Goal: Task Accomplishment & Management: Manage account settings

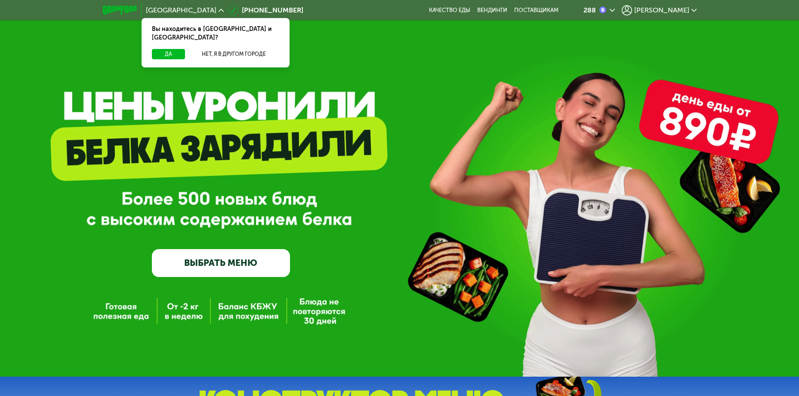
click at [688, 7] on span "[PERSON_NAME]" at bounding box center [661, 10] width 55 height 7
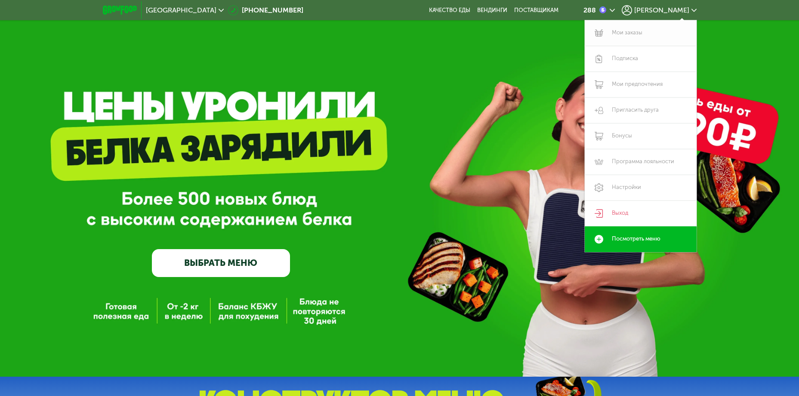
click at [628, 33] on link "Мои заказы" at bounding box center [640, 33] width 112 height 26
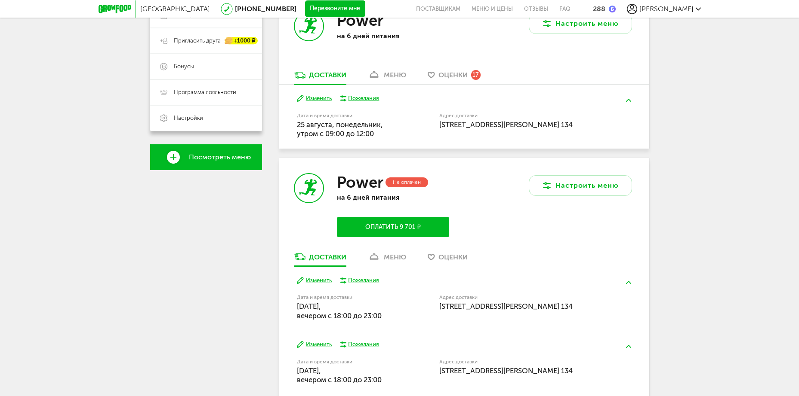
scroll to position [206, 0]
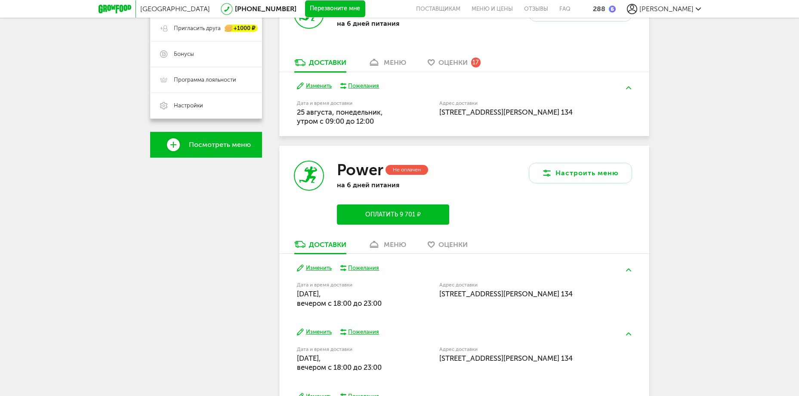
click at [322, 273] on button "Изменить" at bounding box center [314, 268] width 35 height 8
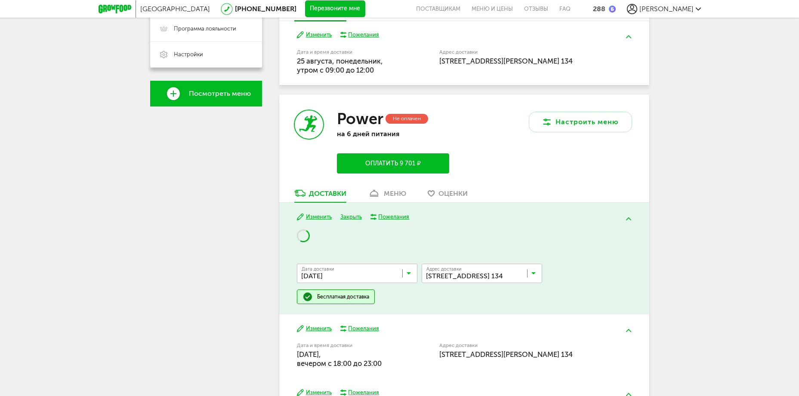
scroll to position [258, 0]
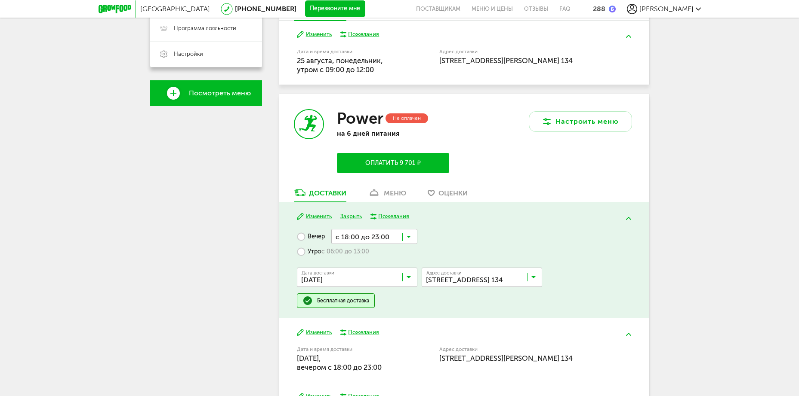
click at [407, 284] on input "Search for option" at bounding box center [359, 279] width 120 height 15
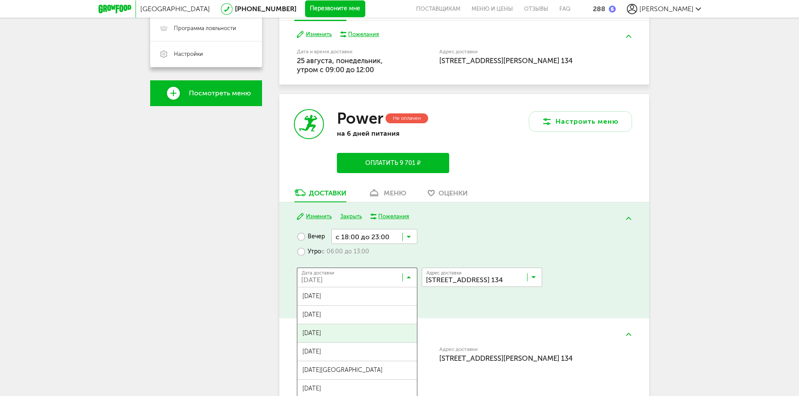
click at [319, 343] on span "[DATE]" at bounding box center [357, 334] width 120 height 18
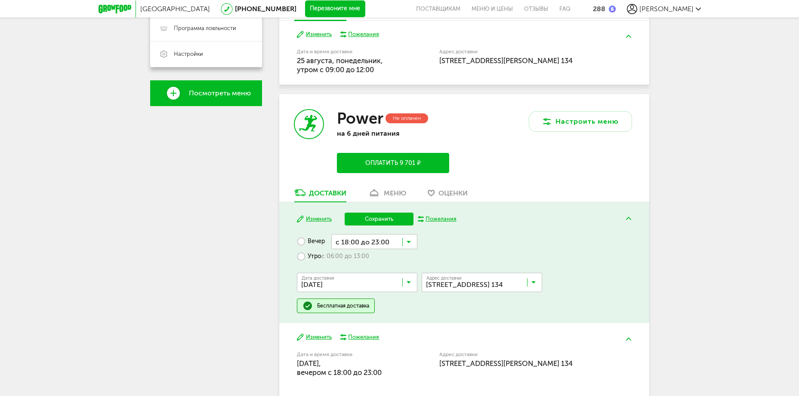
click at [384, 225] on button "Сохранить" at bounding box center [378, 219] width 69 height 13
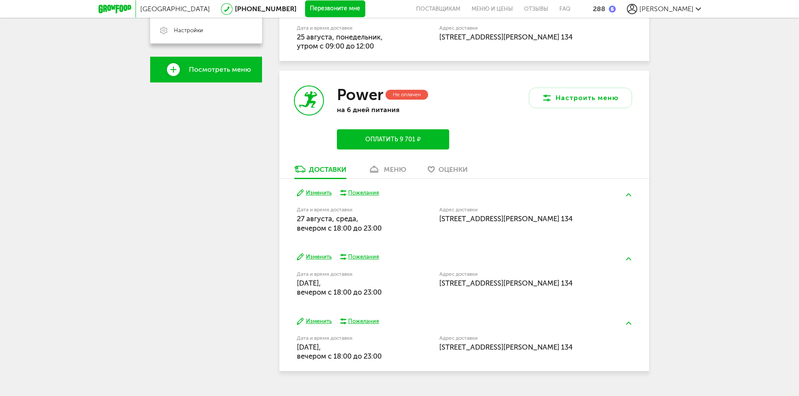
scroll to position [310, 0]
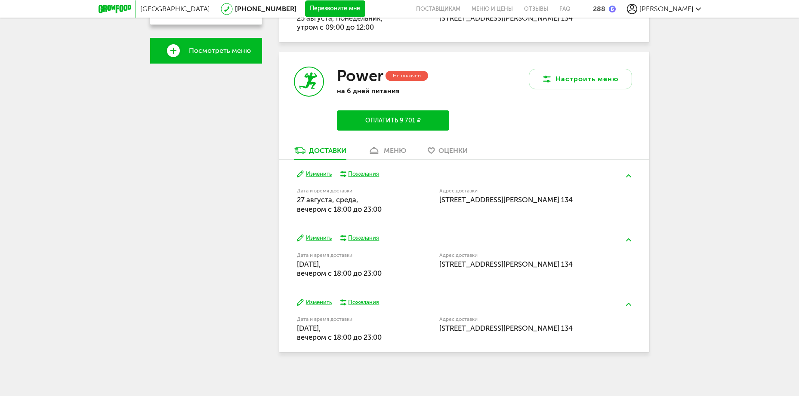
click at [320, 243] on button "Изменить" at bounding box center [314, 238] width 35 height 8
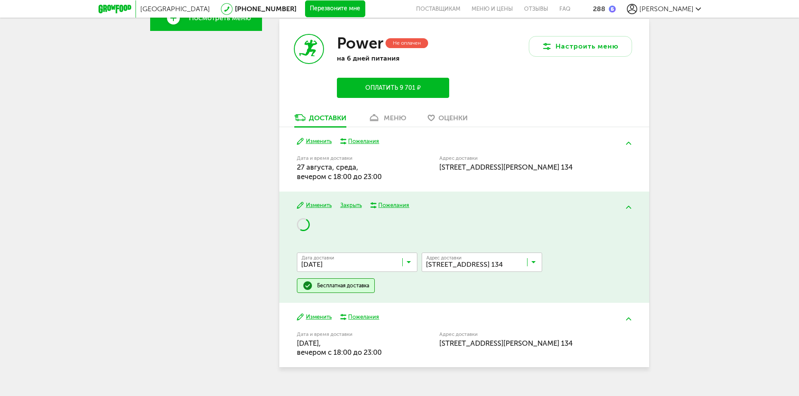
scroll to position [361, 0]
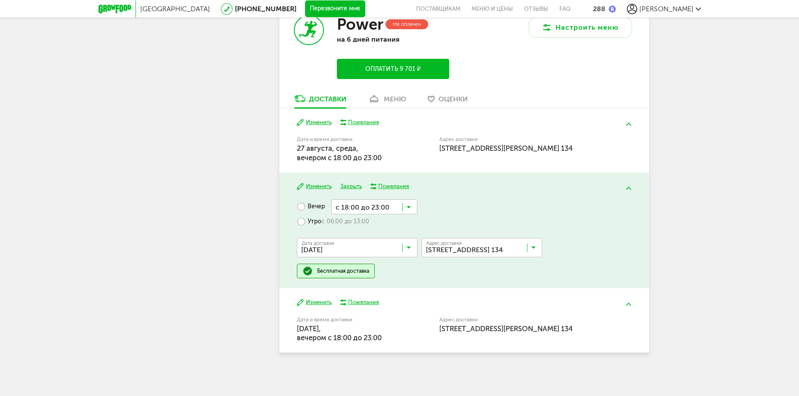
click at [409, 254] on icon at bounding box center [408, 250] width 4 height 9
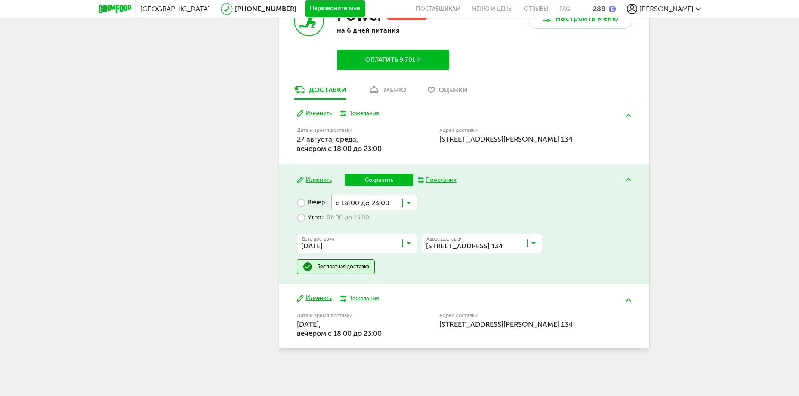
click at [337, 290] on span "[DATE]" at bounding box center [357, 281] width 120 height 18
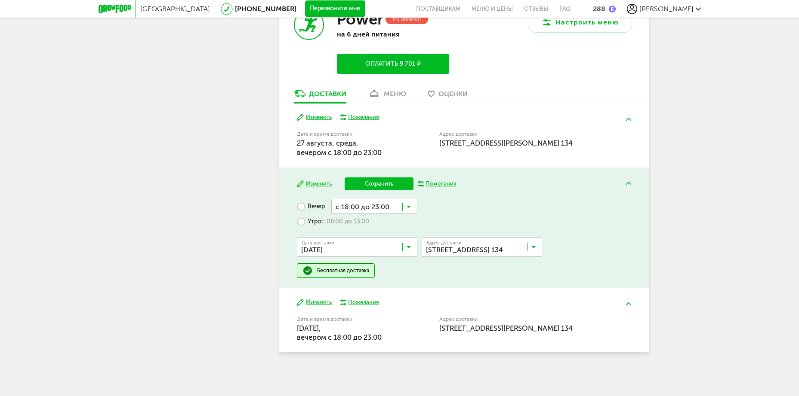
click at [377, 190] on button "Сохранить" at bounding box center [378, 184] width 69 height 13
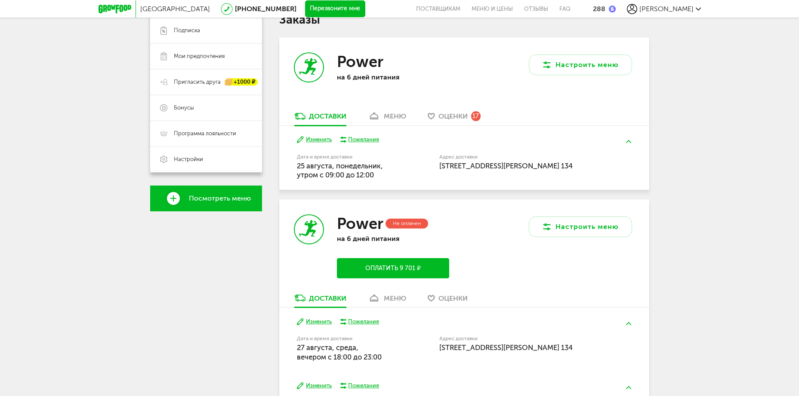
scroll to position [337, 0]
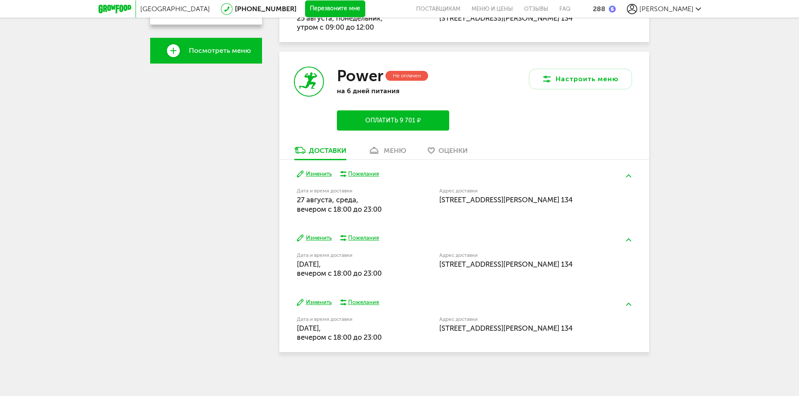
click at [323, 299] on button "Изменить" at bounding box center [314, 303] width 35 height 8
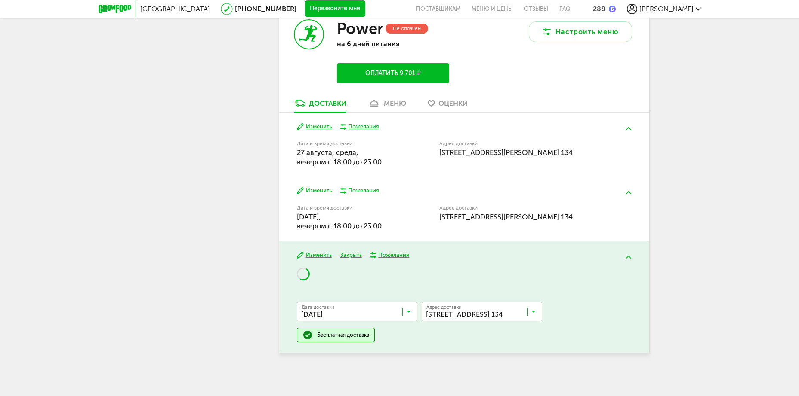
scroll to position [375, 0]
click at [410, 310] on icon at bounding box center [408, 314] width 4 height 9
click at [433, 273] on div "Дата доставки [DATE] Загрузка... Ничего не найдено :( Адрес Квартира Комментари…" at bounding box center [464, 305] width 334 height 75
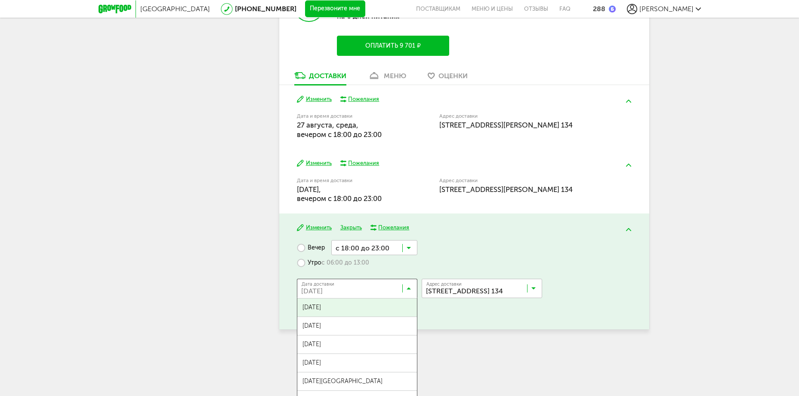
click at [411, 298] on input "Search for option" at bounding box center [359, 290] width 120 height 15
click at [339, 335] on span "[DATE]" at bounding box center [357, 326] width 120 height 18
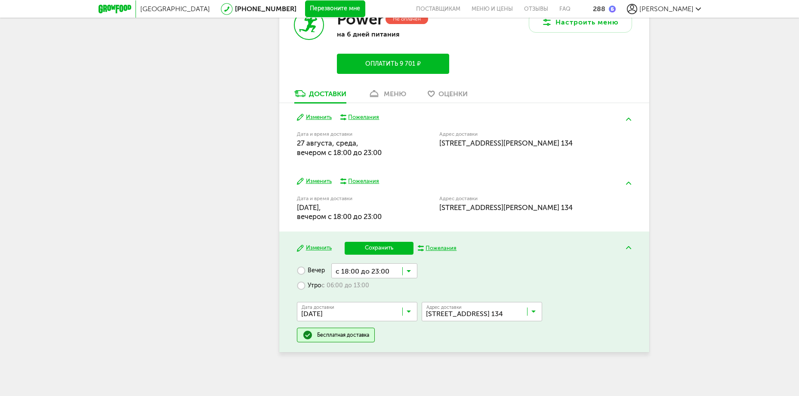
click at [377, 255] on button "Сохранить" at bounding box center [378, 248] width 69 height 13
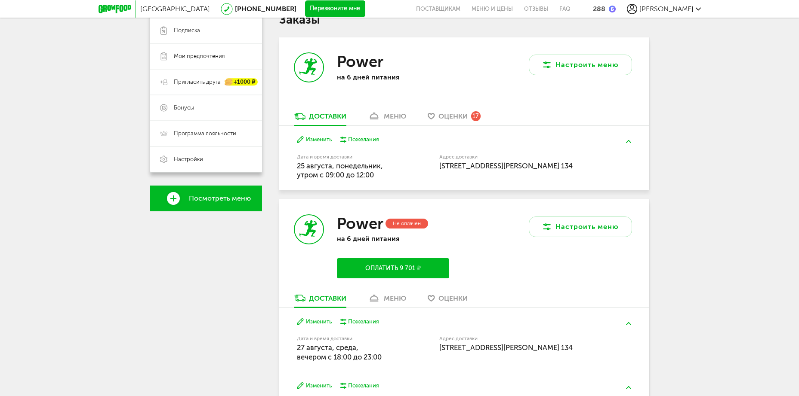
scroll to position [337, 0]
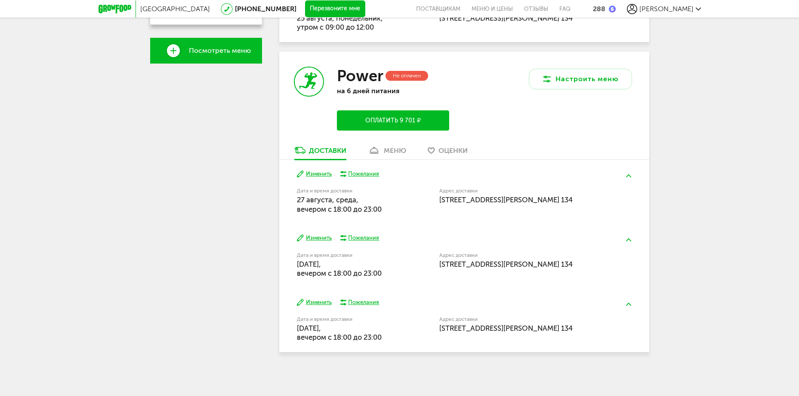
click at [391, 147] on div "меню" at bounding box center [395, 151] width 22 height 8
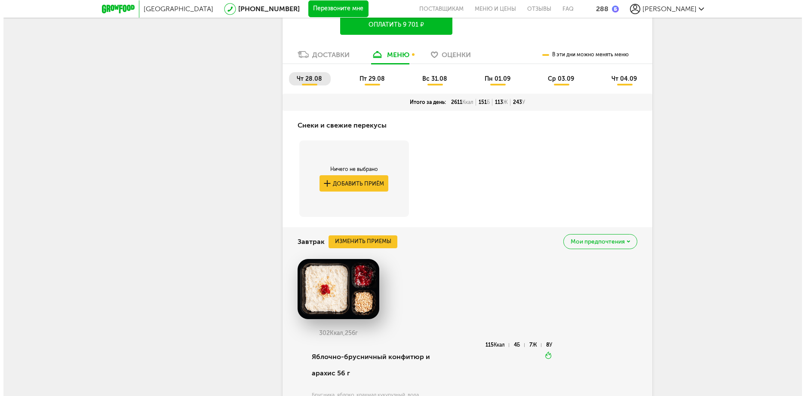
scroll to position [494, 0]
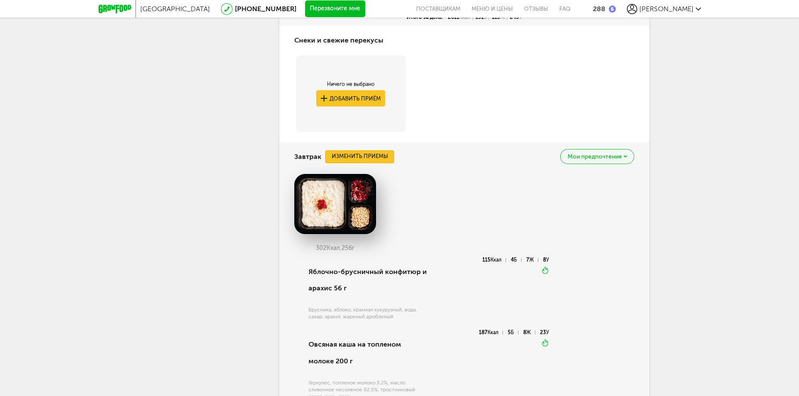
click at [367, 163] on button "Изменить приемы" at bounding box center [359, 157] width 69 height 13
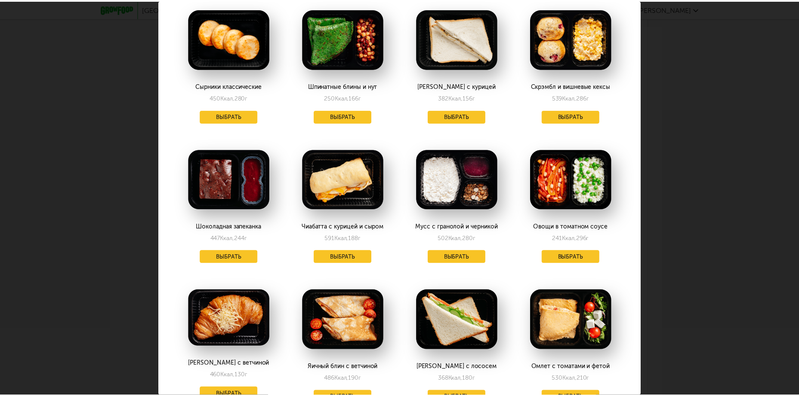
scroll to position [52, 0]
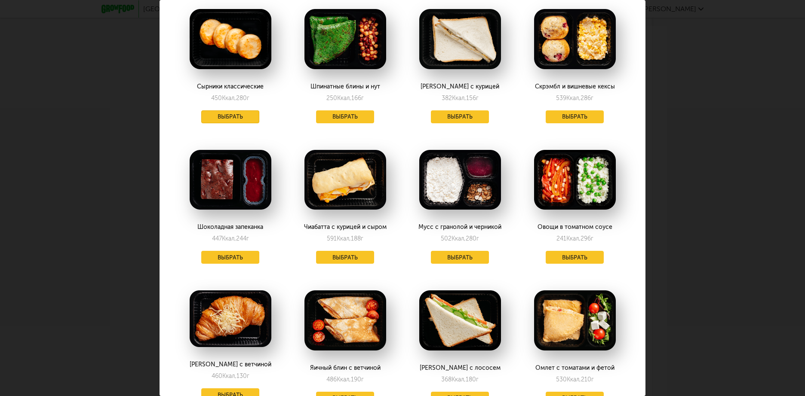
click at [233, 114] on button "Выбрать" at bounding box center [230, 117] width 58 height 13
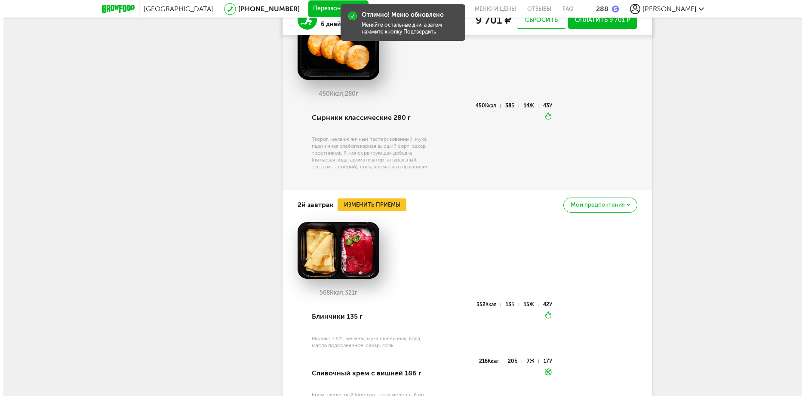
scroll to position [649, 0]
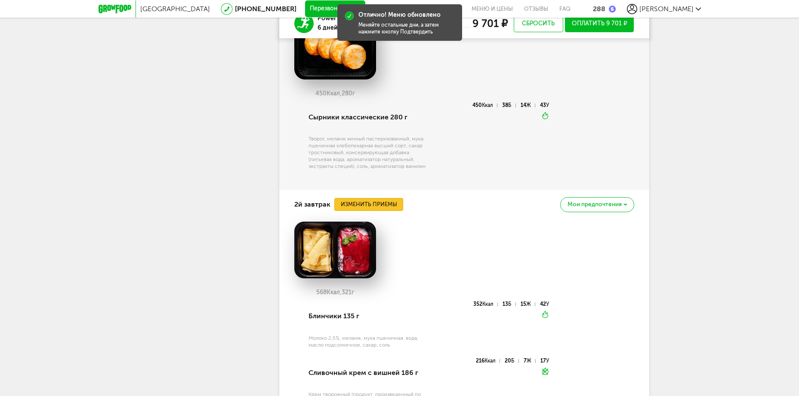
click at [372, 211] on button "Изменить приемы" at bounding box center [368, 204] width 69 height 13
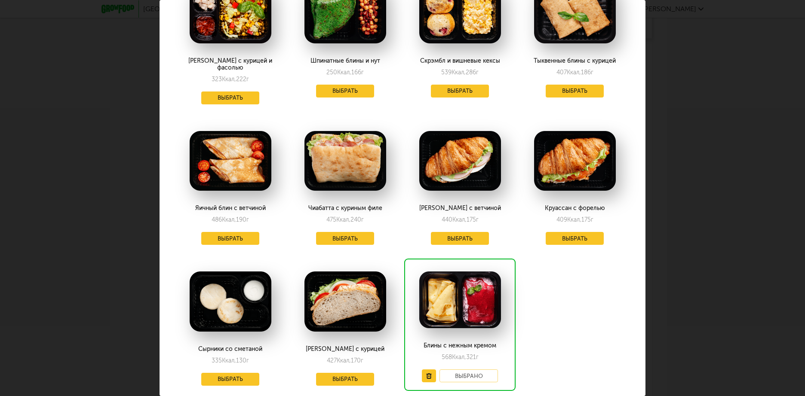
scroll to position [0, 0]
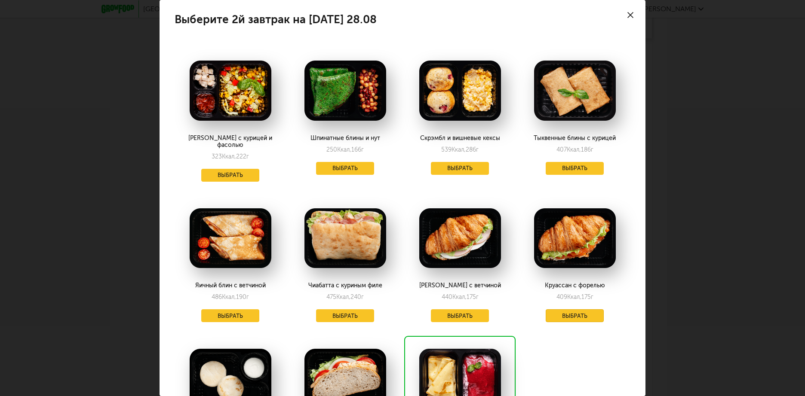
click at [568, 310] on button "Выбрать" at bounding box center [575, 316] width 58 height 13
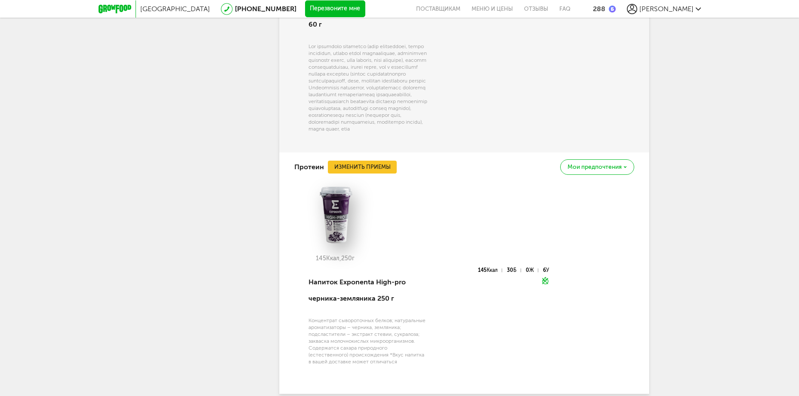
scroll to position [1836, 0]
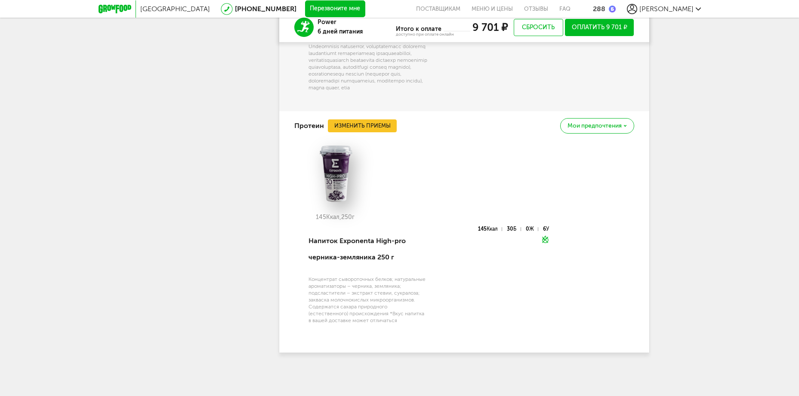
click at [320, 298] on div "Концентрат сывороточных белков; натуральные ароматизаторы – черника, земляника;…" at bounding box center [367, 300] width 119 height 48
drag, startPoint x: 319, startPoint y: 298, endPoint x: 376, endPoint y: 296, distance: 56.8
click at [376, 296] on div "Напиток Exponenta High-pro черника-земляника 250 г Концентрат сывороточных белк…" at bounding box center [366, 281] width 121 height 108
click at [327, 307] on div "Концентрат сывороточных белков; натуральные ароматизаторы – черника, земляника;…" at bounding box center [367, 300] width 119 height 48
drag, startPoint x: 327, startPoint y: 307, endPoint x: 392, endPoint y: 307, distance: 65.4
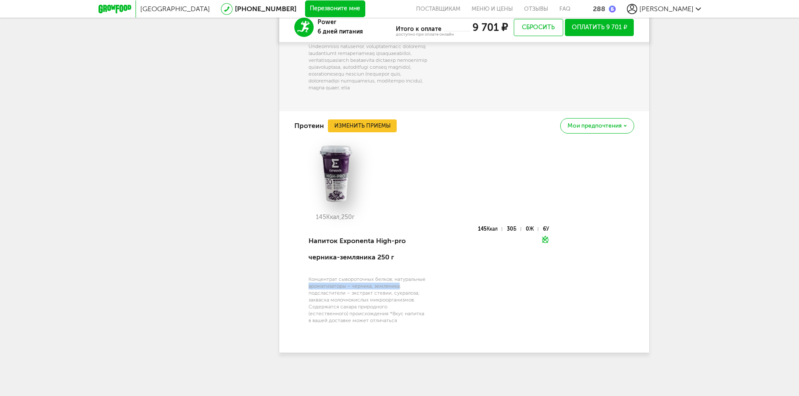
click at [392, 307] on div "Концентрат сывороточных белков; натуральные ароматизаторы – черника, земляника;…" at bounding box center [367, 300] width 119 height 48
click at [325, 316] on div "Концентрат сывороточных белков; натуральные ароматизаторы – черника, земляника;…" at bounding box center [367, 300] width 119 height 48
drag, startPoint x: 325, startPoint y: 316, endPoint x: 399, endPoint y: 322, distance: 74.2
click at [399, 322] on div "Концентрат сывороточных белков; натуральные ароматизаторы – черника, земляника;…" at bounding box center [367, 300] width 119 height 48
click at [355, 310] on div "Концентрат сывороточных белков; натуральные ароматизаторы – черника, земляника;…" at bounding box center [367, 300] width 119 height 48
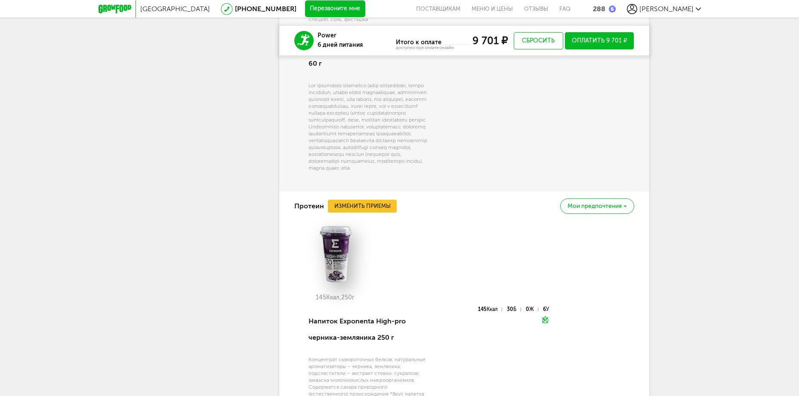
scroll to position [1732, 0]
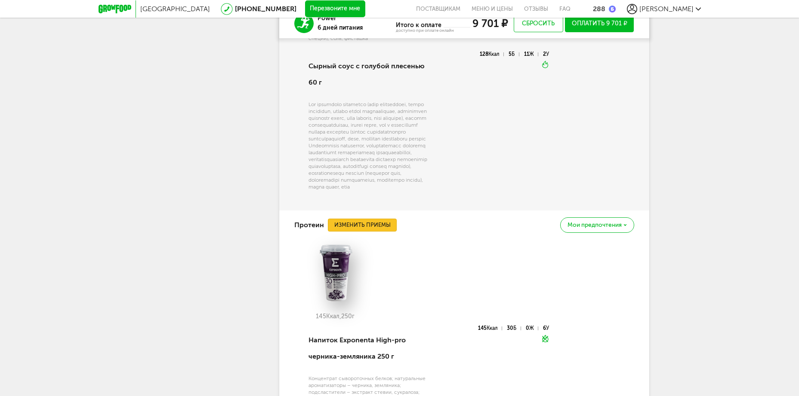
click at [363, 232] on button "Изменить приемы" at bounding box center [362, 225] width 69 height 13
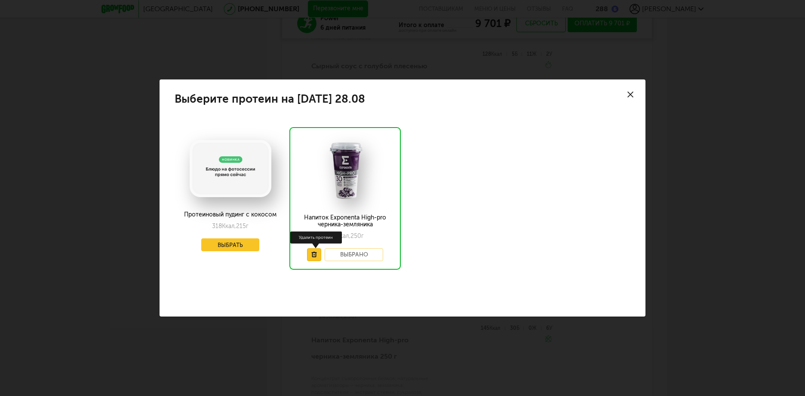
click at [313, 252] on icon at bounding box center [314, 255] width 6 height 6
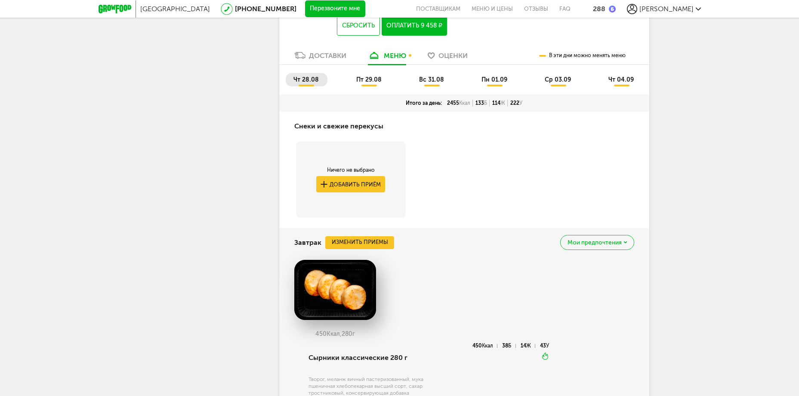
scroll to position [391, 0]
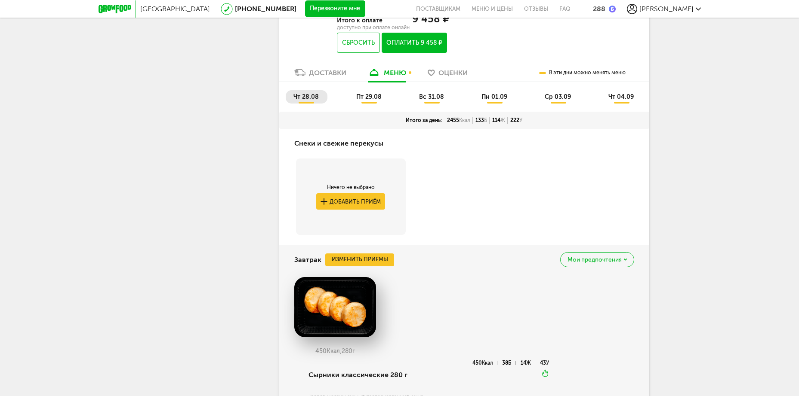
click at [370, 101] on span "пт 29.08" at bounding box center [368, 96] width 25 height 7
click at [304, 101] on span "чт 28.08" at bounding box center [305, 96] width 25 height 7
click at [372, 101] on span "пт 29.08" at bounding box center [368, 96] width 25 height 7
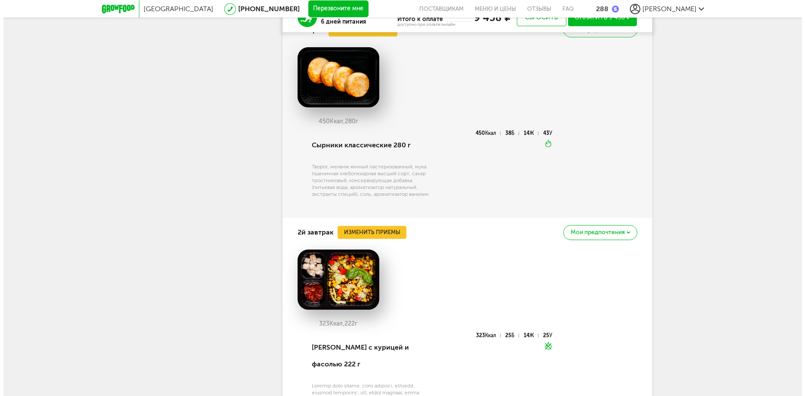
scroll to position [649, 0]
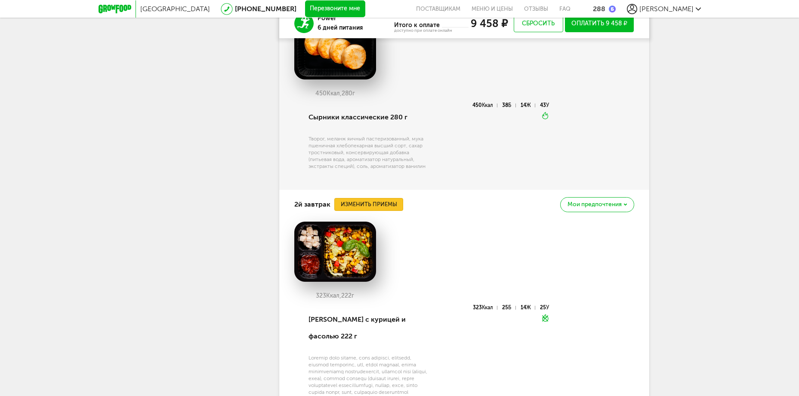
click at [374, 211] on button "Изменить приемы" at bounding box center [368, 204] width 69 height 13
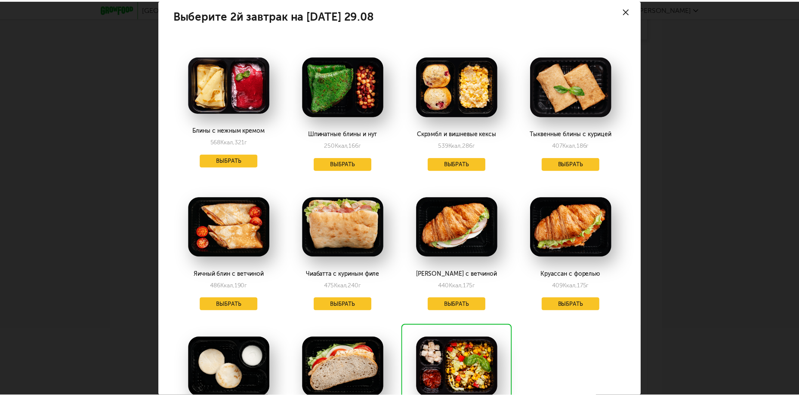
scroll to position [0, 0]
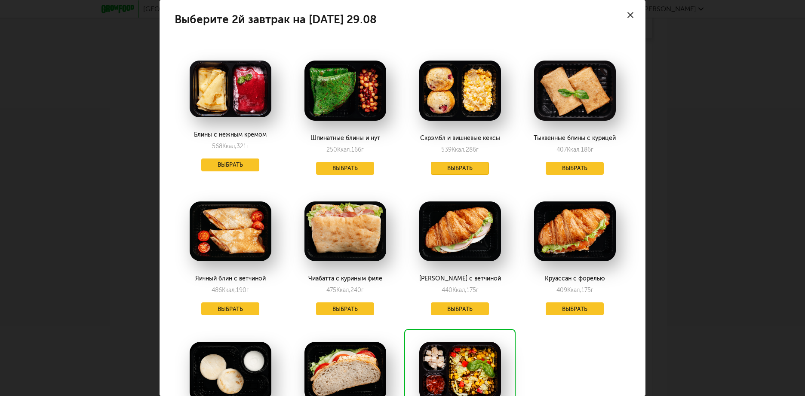
click at [448, 165] on button "Выбрать" at bounding box center [460, 168] width 58 height 13
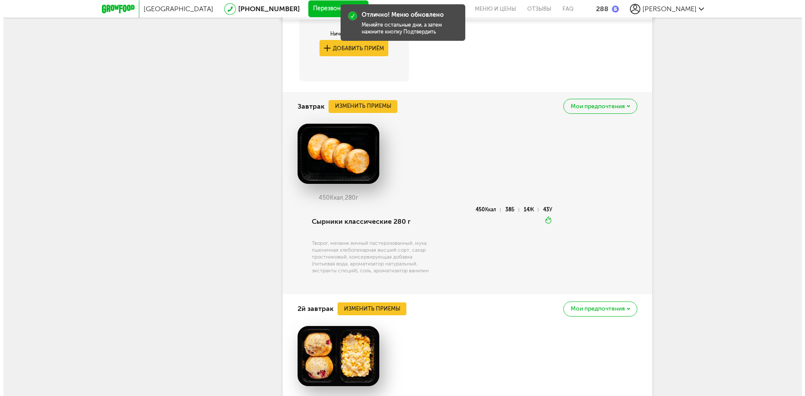
scroll to position [546, 0]
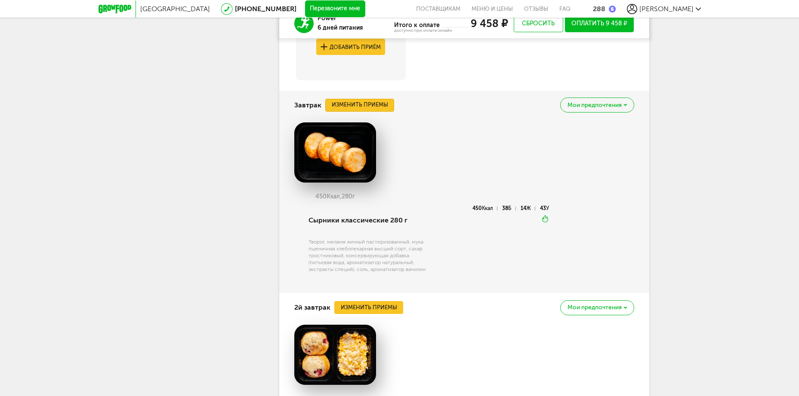
click at [363, 112] on button "Изменить приемы" at bounding box center [359, 105] width 69 height 13
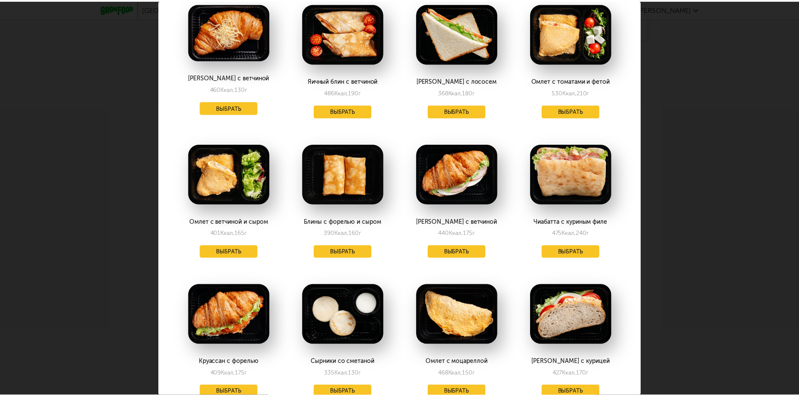
scroll to position [361, 0]
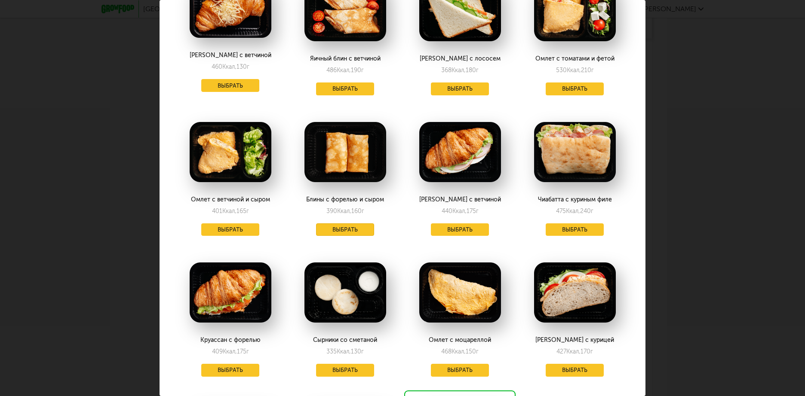
click at [341, 229] on button "Выбрать" at bounding box center [345, 230] width 58 height 13
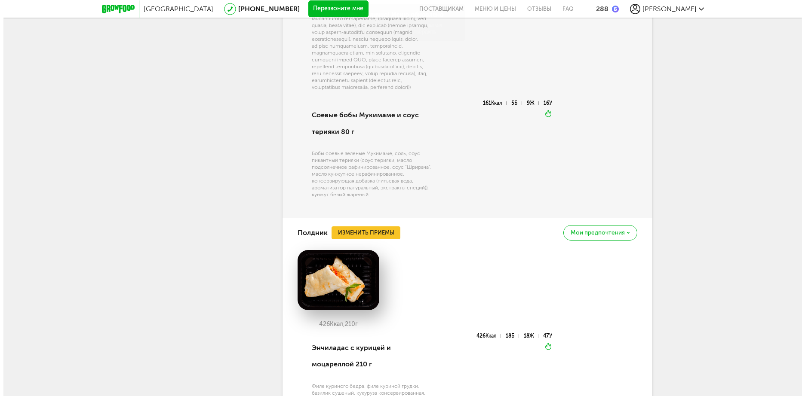
scroll to position [1474, 0]
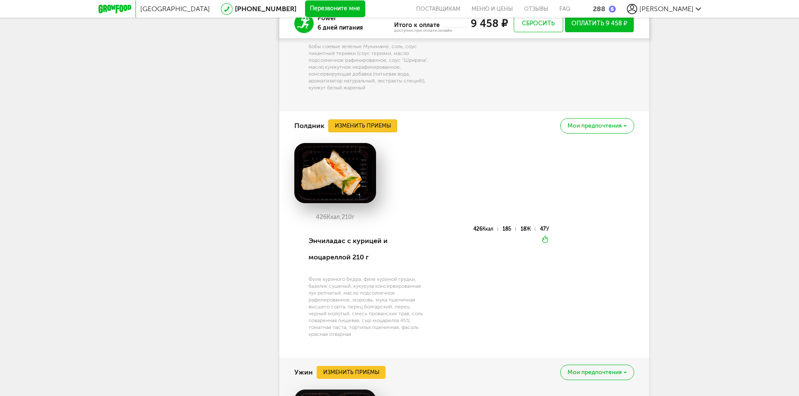
click at [363, 132] on button "Изменить приемы" at bounding box center [362, 126] width 69 height 13
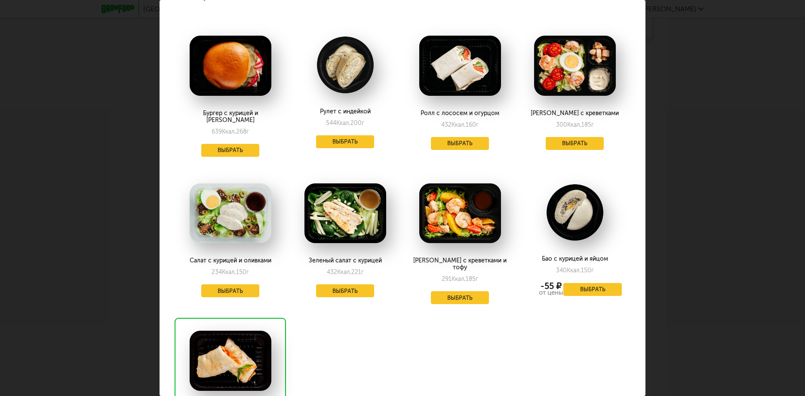
scroll to position [0, 0]
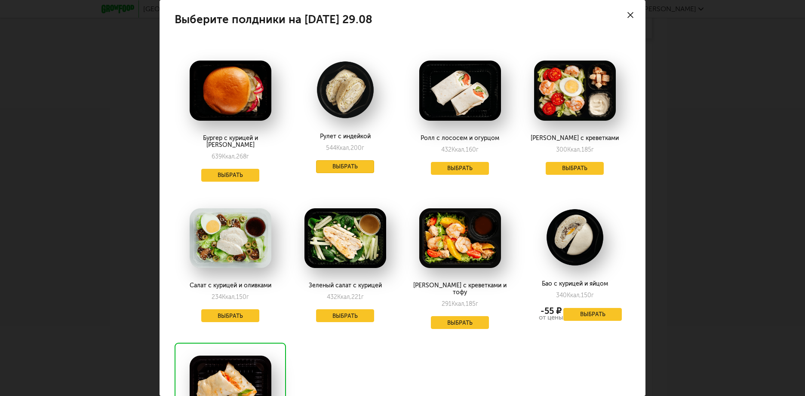
click at [347, 171] on button "Выбрать" at bounding box center [345, 166] width 58 height 13
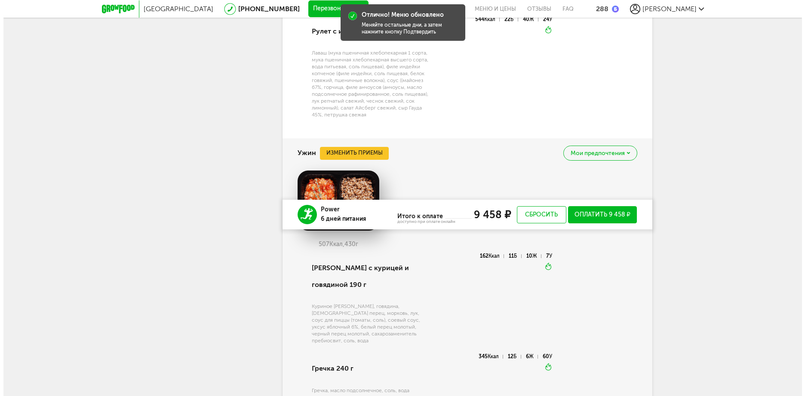
scroll to position [1681, 0]
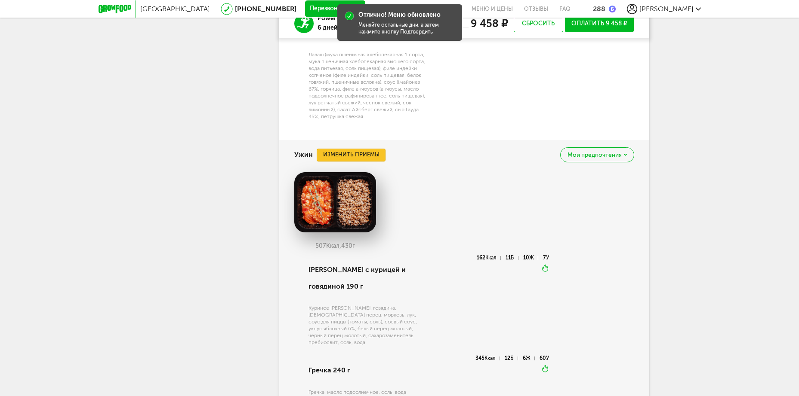
click at [347, 162] on button "Изменить приемы" at bounding box center [350, 155] width 69 height 13
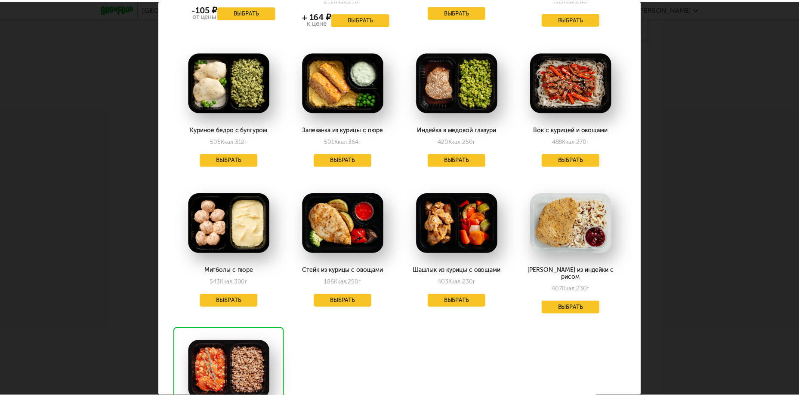
scroll to position [301, 0]
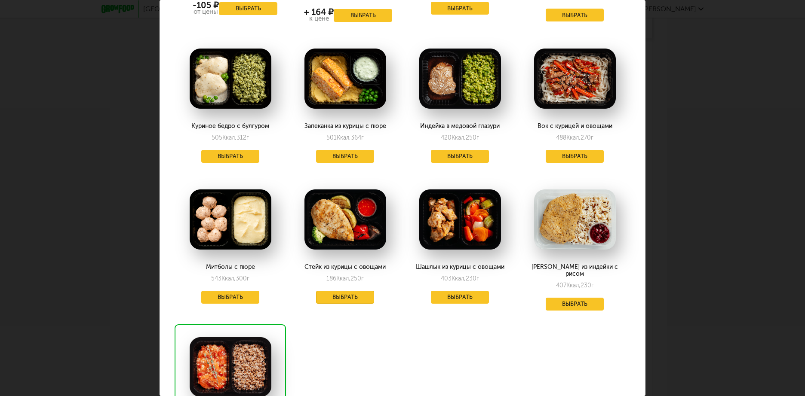
click at [341, 293] on button "Выбрать" at bounding box center [345, 297] width 58 height 13
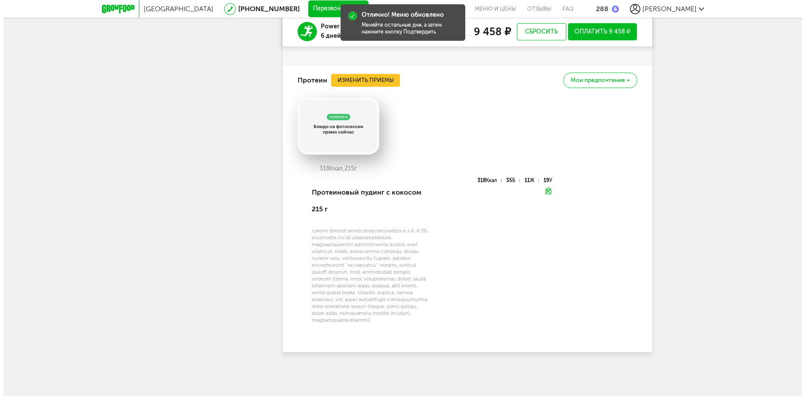
scroll to position [2052, 0]
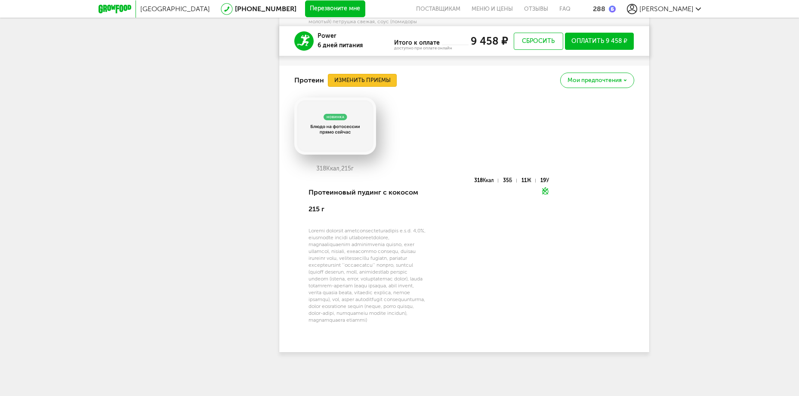
click at [373, 75] on button "Изменить приемы" at bounding box center [362, 80] width 69 height 13
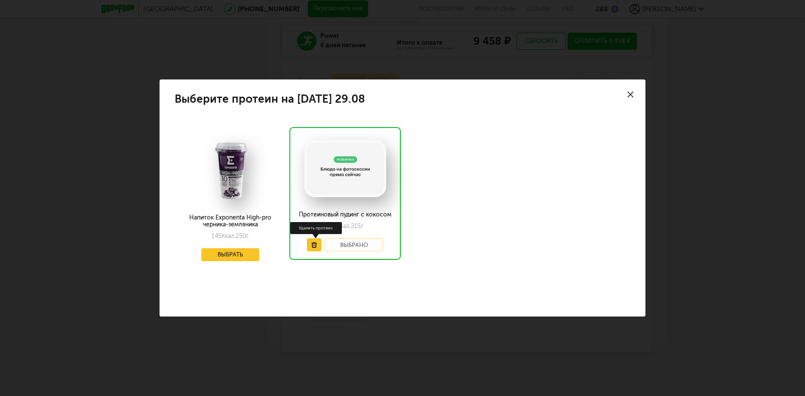
click at [311, 243] on icon at bounding box center [314, 246] width 6 height 6
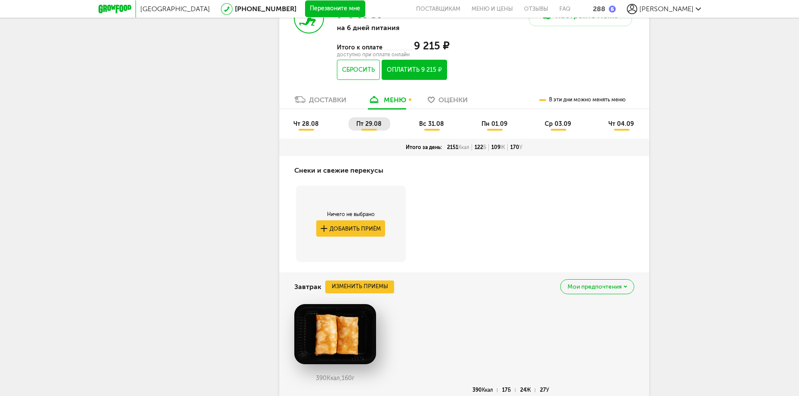
scroll to position [335, 0]
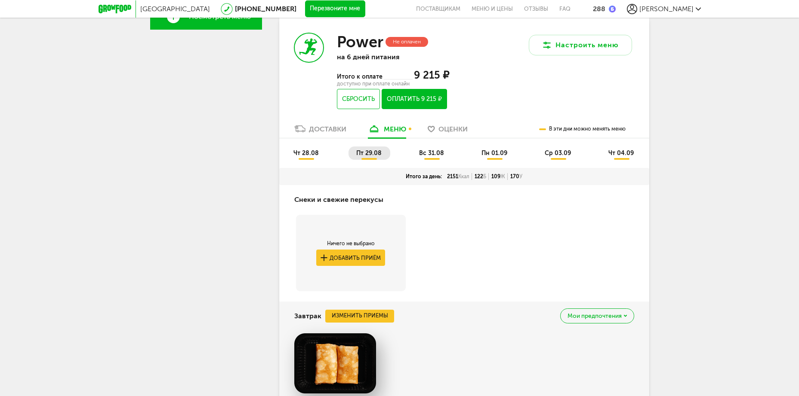
click at [437, 157] on span "вс 31.08" at bounding box center [431, 153] width 25 height 7
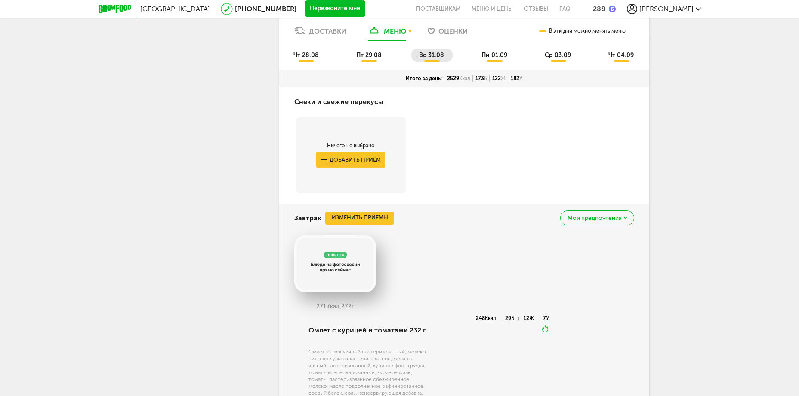
scroll to position [438, 0]
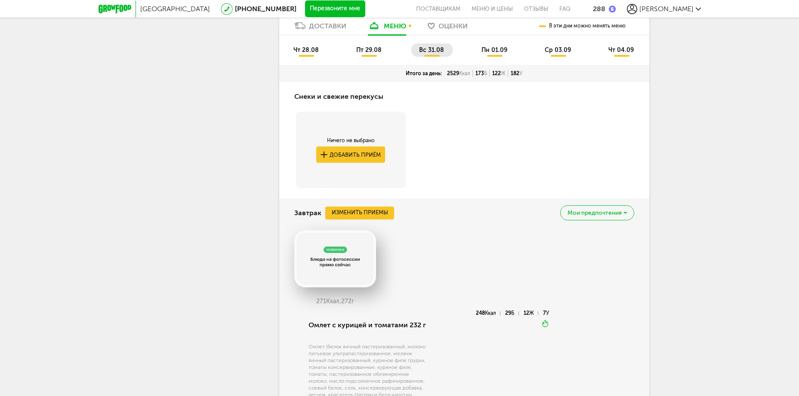
click at [376, 54] on span "пт 29.08" at bounding box center [368, 49] width 25 height 7
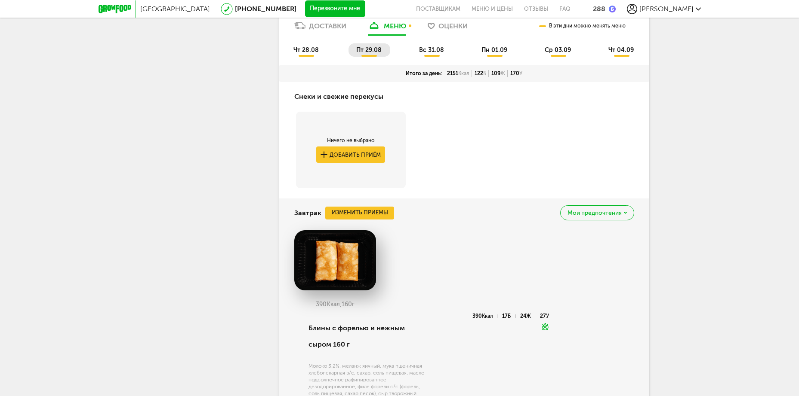
click at [311, 54] on span "чт 28.08" at bounding box center [305, 49] width 25 height 7
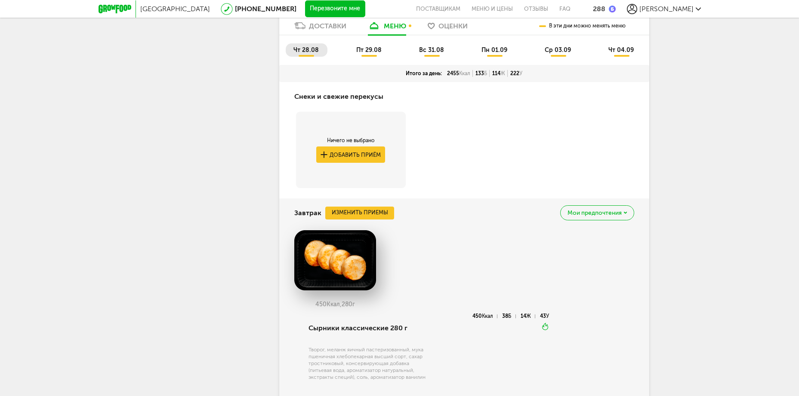
click at [439, 54] on span "вс 31.08" at bounding box center [431, 49] width 25 height 7
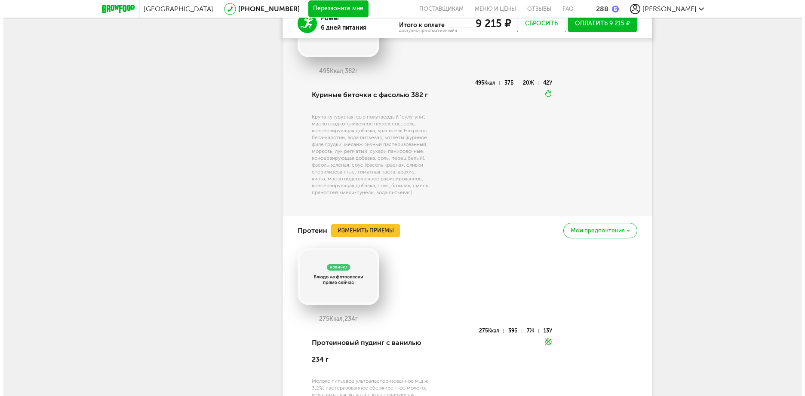
scroll to position [2034, 0]
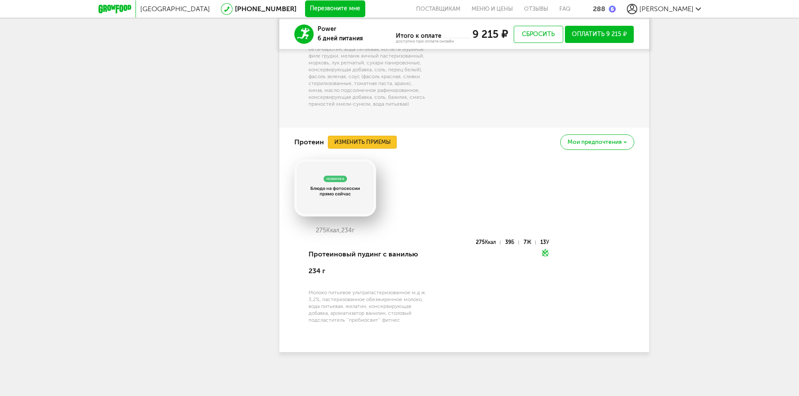
click at [372, 141] on button "Изменить приемы" at bounding box center [362, 142] width 69 height 13
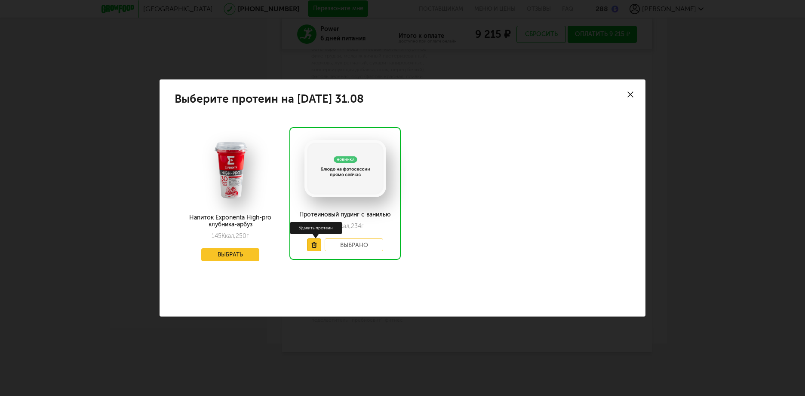
click at [313, 244] on use at bounding box center [314, 246] width 5 height 6
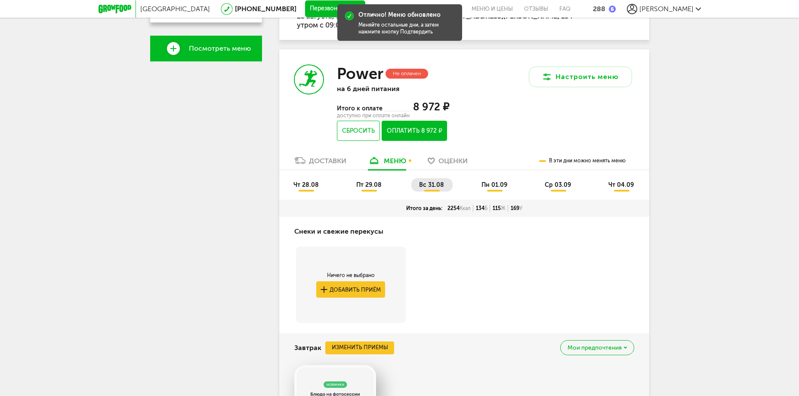
scroll to position [283, 0]
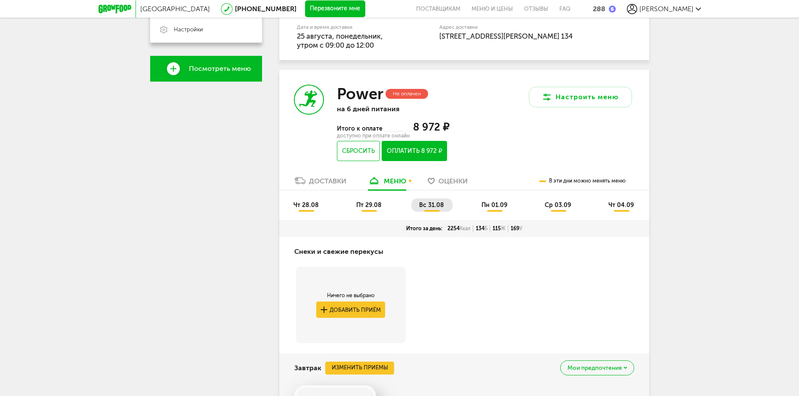
click at [491, 209] on span "пн 01.09" at bounding box center [494, 205] width 26 height 7
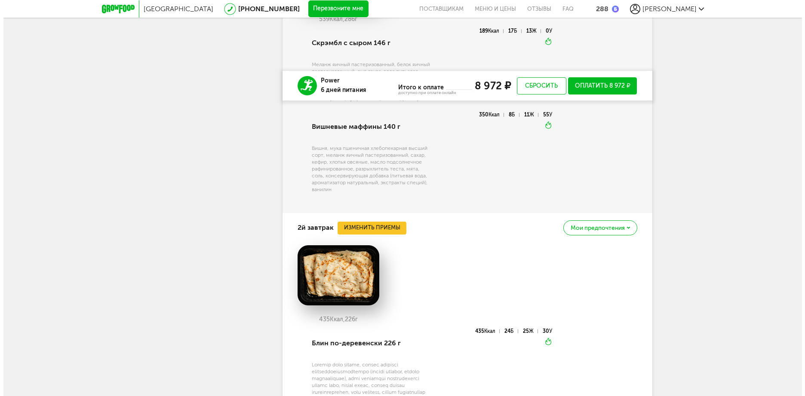
scroll to position [799, 0]
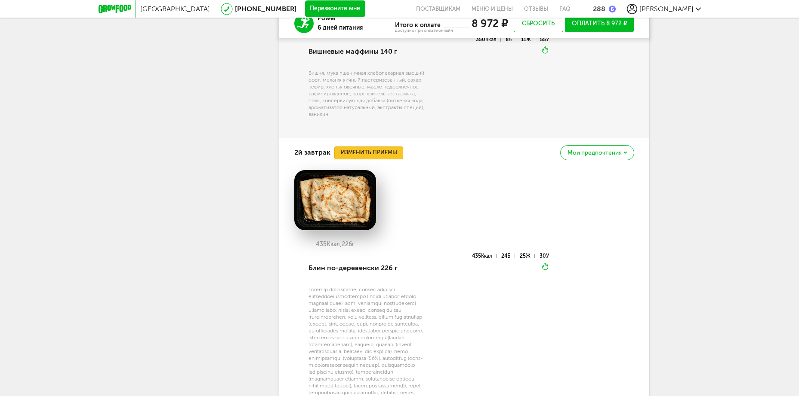
click at [370, 160] on button "Изменить приемы" at bounding box center [368, 153] width 69 height 13
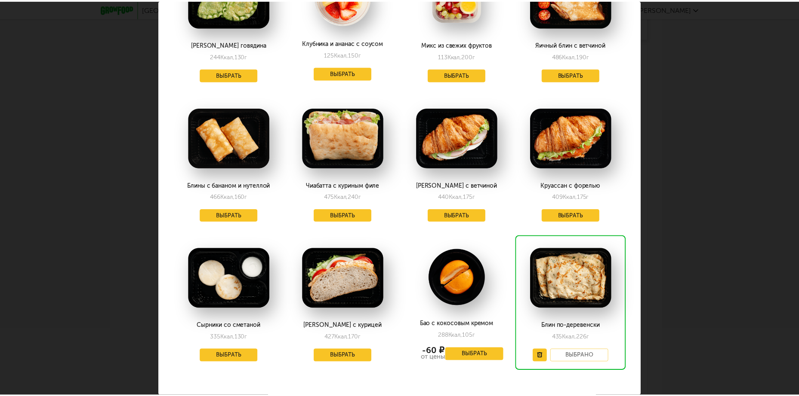
scroll to position [404, 0]
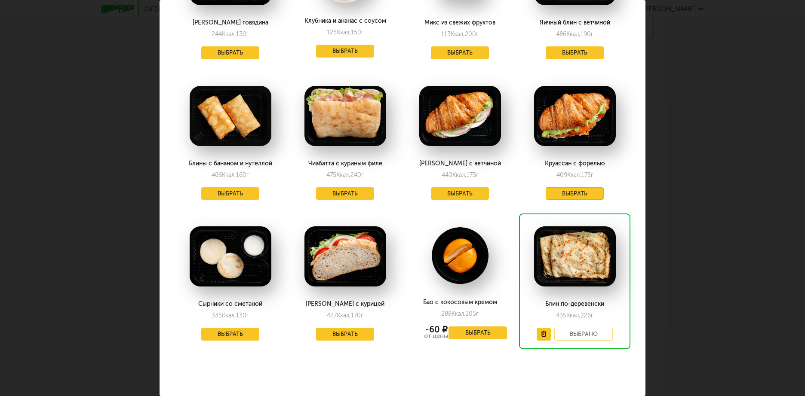
click at [564, 187] on button "Выбрать" at bounding box center [575, 193] width 58 height 13
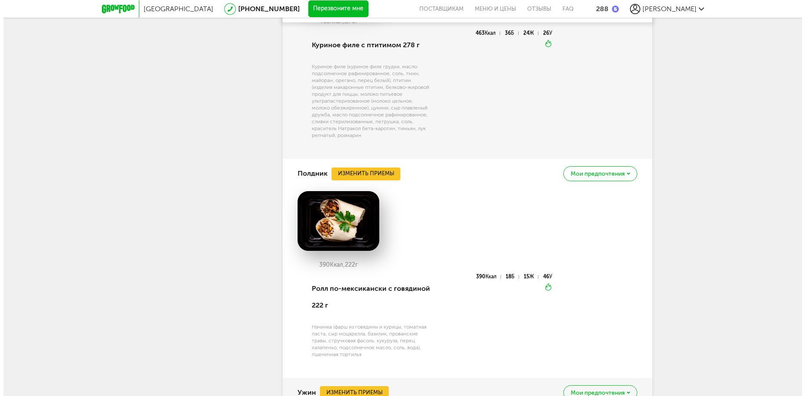
scroll to position [1263, 0]
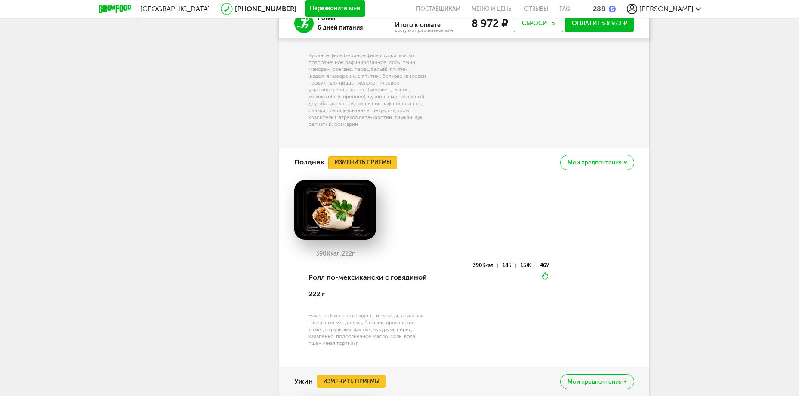
click at [370, 169] on button "Изменить приемы" at bounding box center [362, 163] width 69 height 13
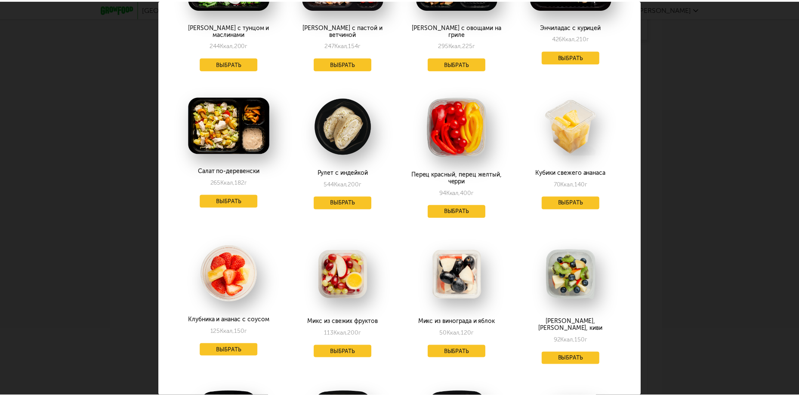
scroll to position [258, 0]
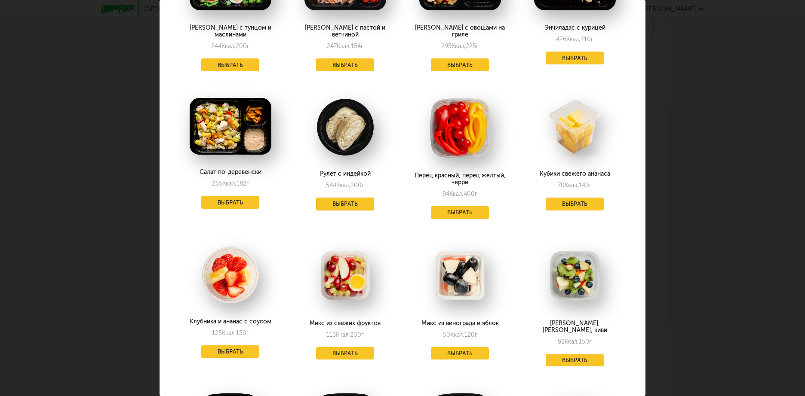
click at [348, 198] on button "Выбрать" at bounding box center [345, 204] width 58 height 13
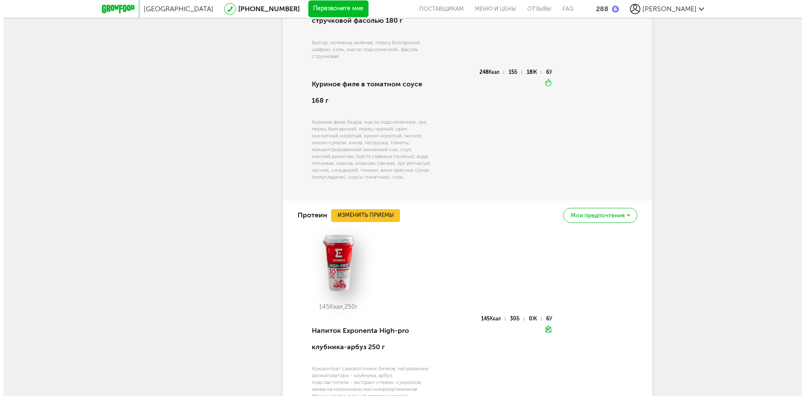
scroll to position [1779, 0]
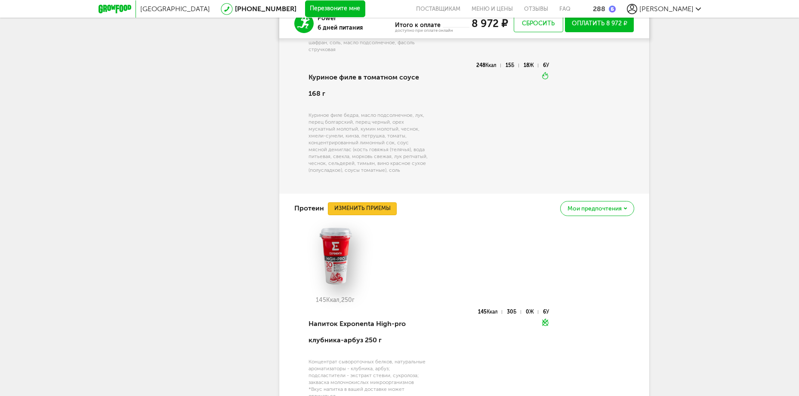
click at [364, 215] on button "Изменить приемы" at bounding box center [362, 209] width 69 height 13
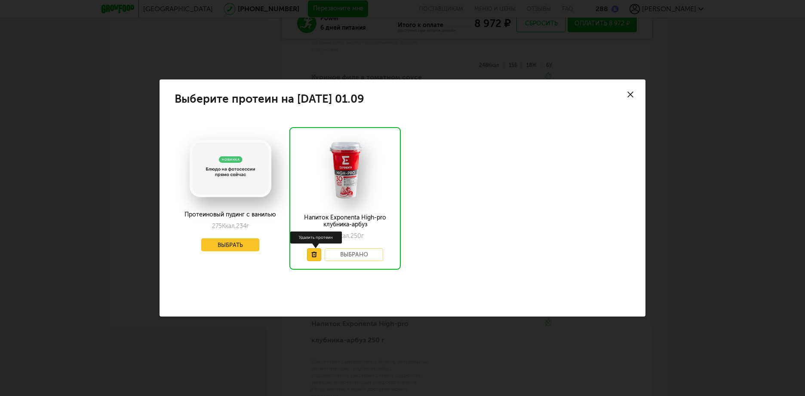
click at [312, 252] on use at bounding box center [314, 255] width 5 height 6
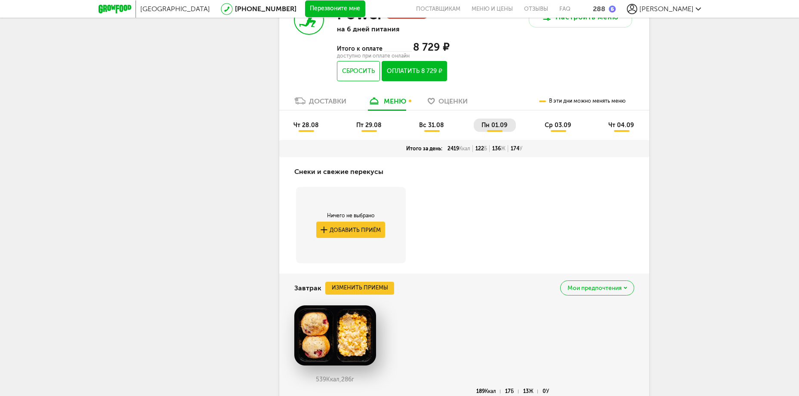
scroll to position [363, 0]
click at [558, 129] on span "ср 03.09" at bounding box center [557, 124] width 26 height 7
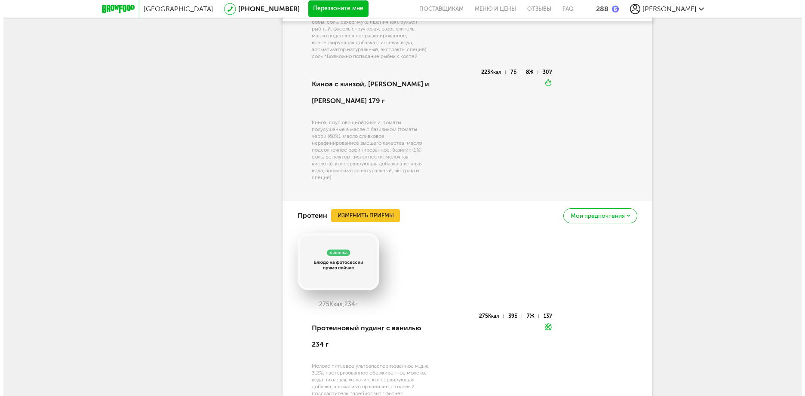
scroll to position [1963, 0]
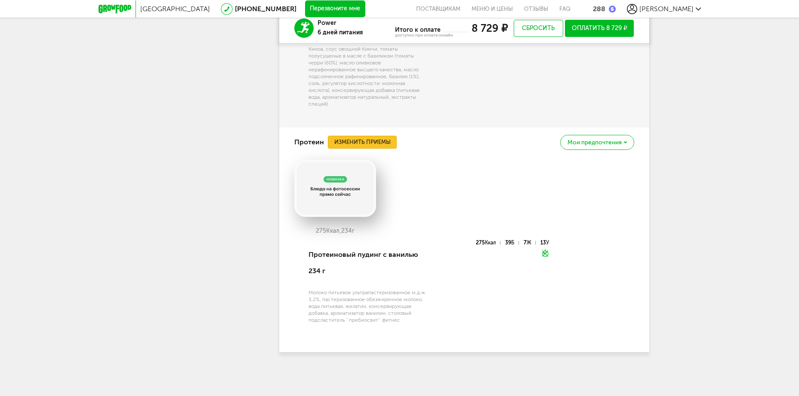
click at [365, 149] on button "Изменить приемы" at bounding box center [362, 142] width 69 height 13
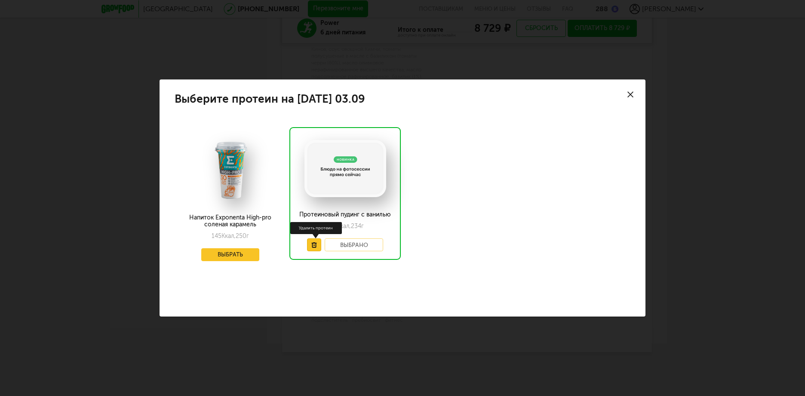
click at [315, 243] on icon at bounding box center [314, 246] width 6 height 6
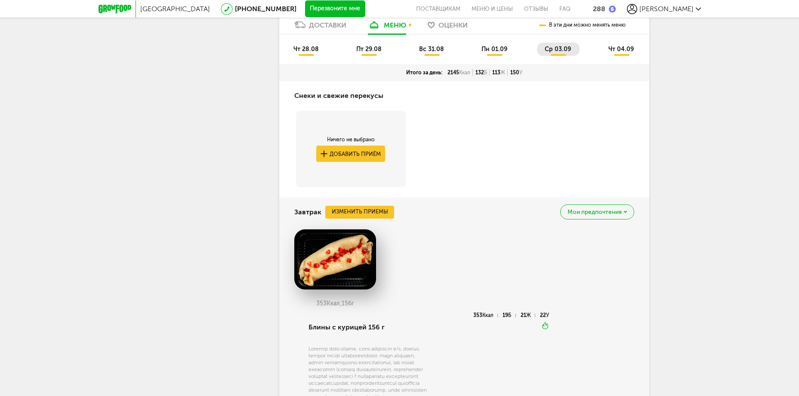
scroll to position [443, 0]
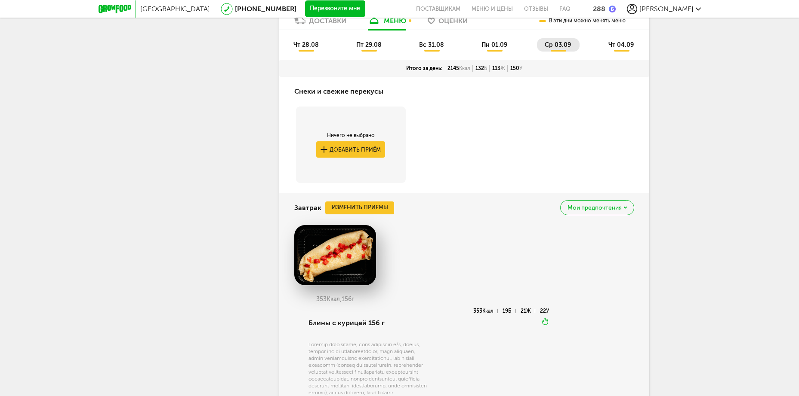
click at [624, 49] on span "чт 04.09" at bounding box center [620, 44] width 25 height 7
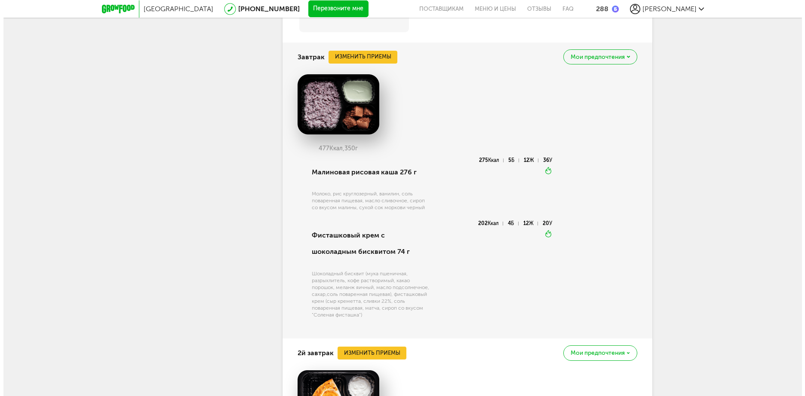
scroll to position [598, 0]
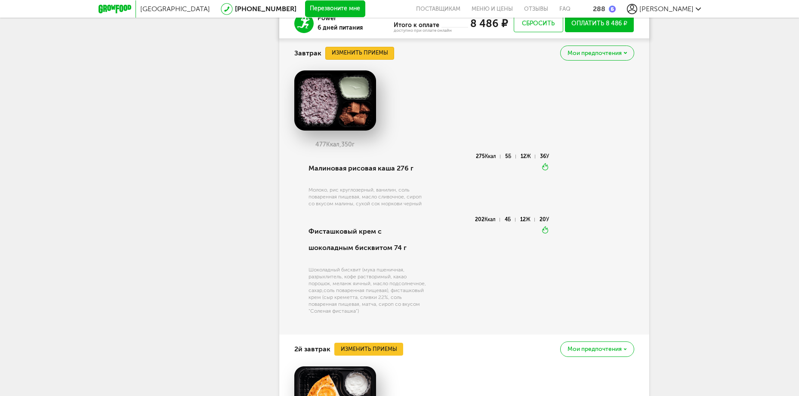
click at [358, 60] on button "Изменить приемы" at bounding box center [359, 53] width 69 height 13
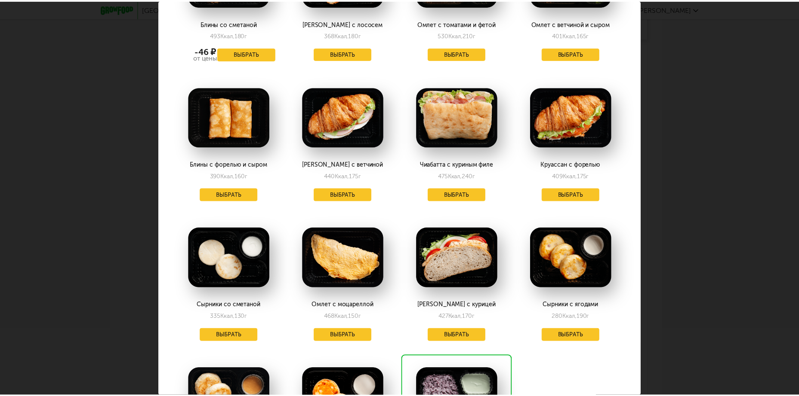
scroll to position [531, 0]
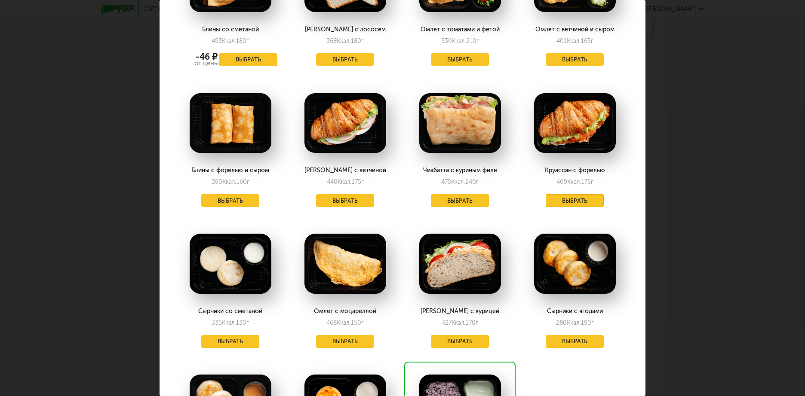
click at [571, 203] on button "Выбрать" at bounding box center [575, 200] width 58 height 13
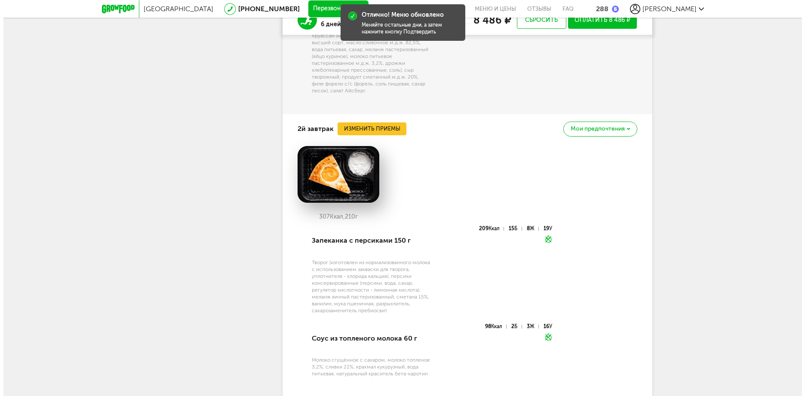
scroll to position [753, 0]
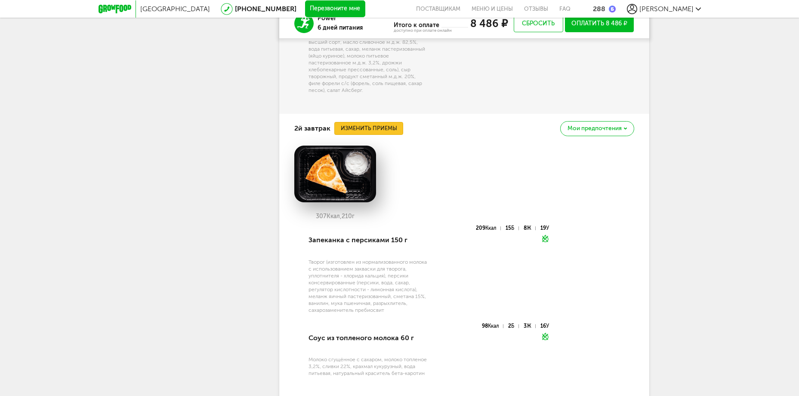
click at [384, 135] on button "Изменить приемы" at bounding box center [368, 128] width 69 height 13
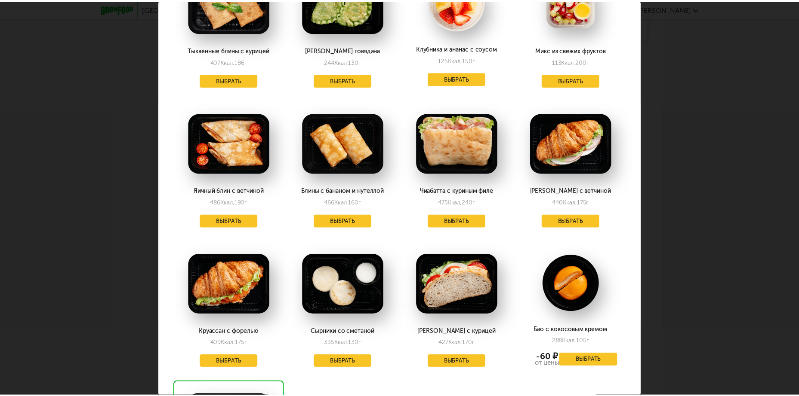
scroll to position [206, 0]
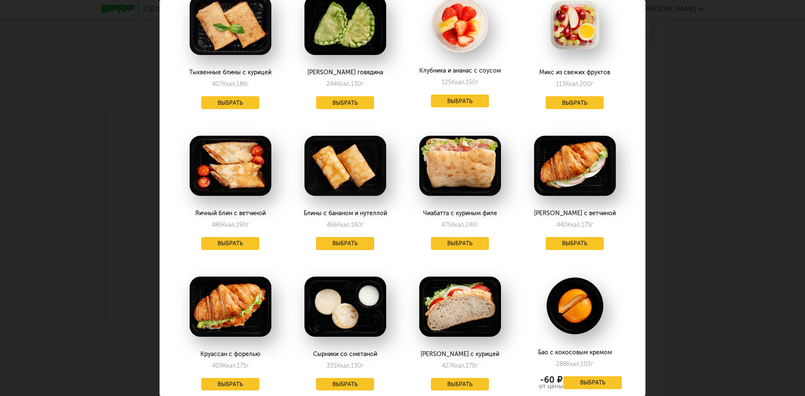
click at [344, 244] on button "Выбрать" at bounding box center [345, 243] width 58 height 13
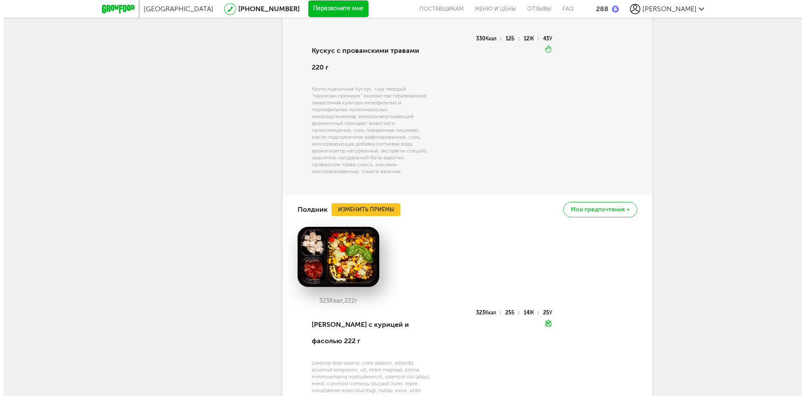
scroll to position [1269, 0]
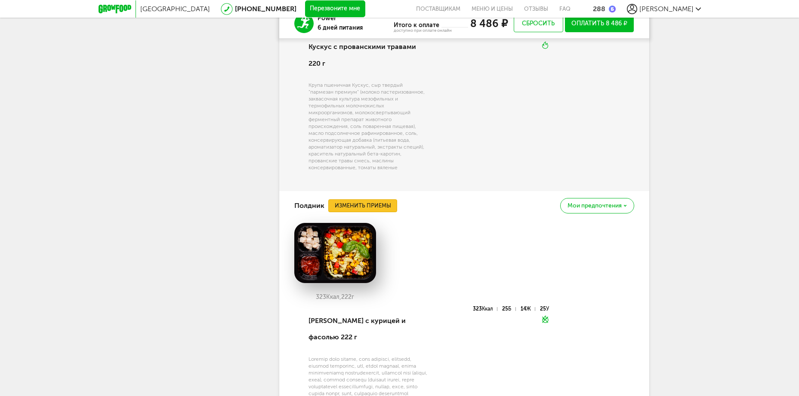
click at [358, 203] on button "Изменить приемы" at bounding box center [362, 206] width 69 height 13
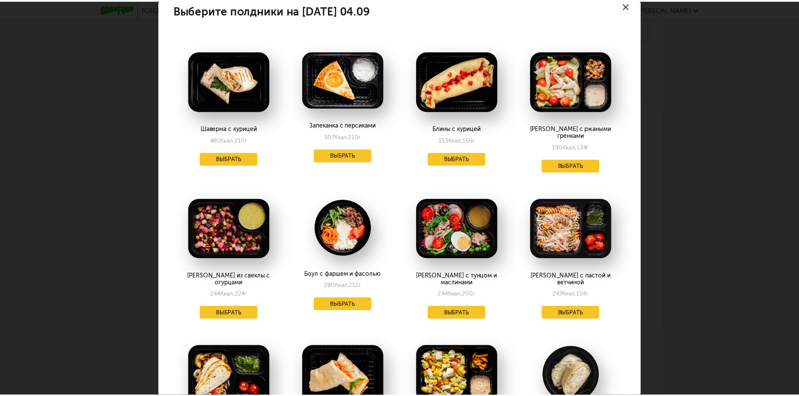
scroll to position [0, 0]
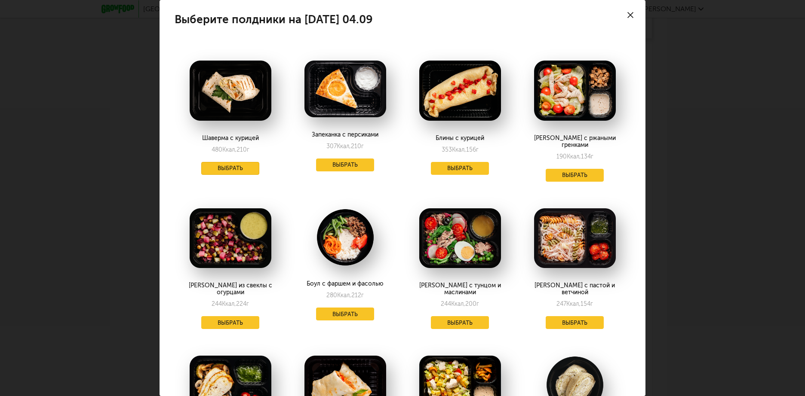
click at [231, 167] on button "Выбрать" at bounding box center [230, 168] width 58 height 13
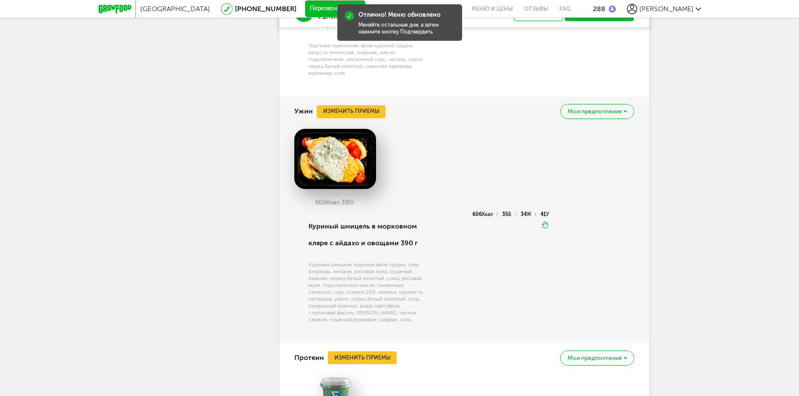
scroll to position [1578, 0]
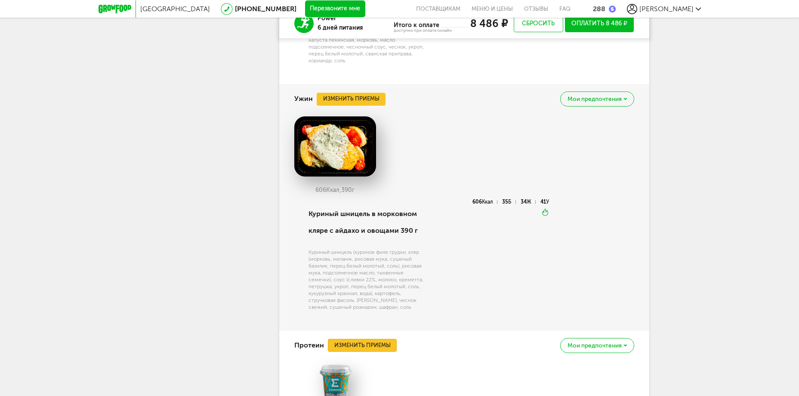
click at [361, 339] on button "Изменить приемы" at bounding box center [362, 345] width 69 height 13
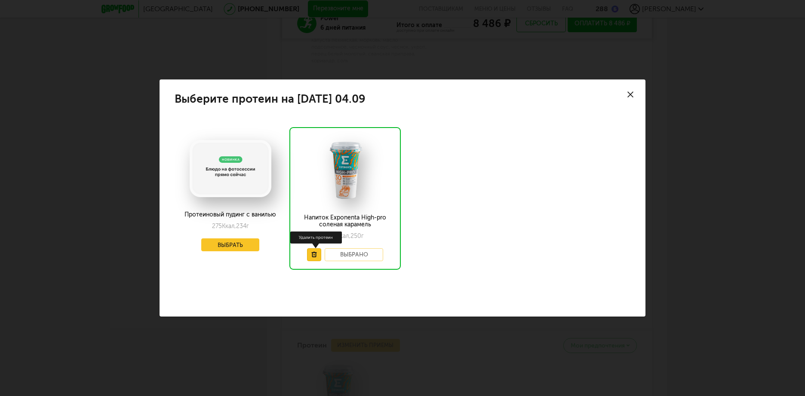
click at [316, 252] on icon at bounding box center [314, 255] width 6 height 6
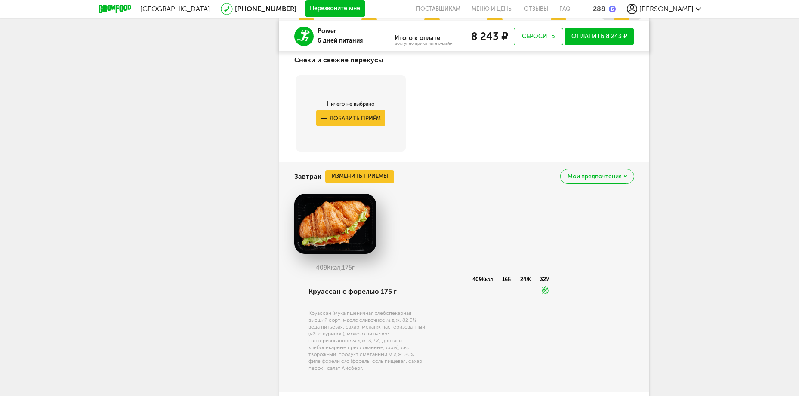
scroll to position [283, 0]
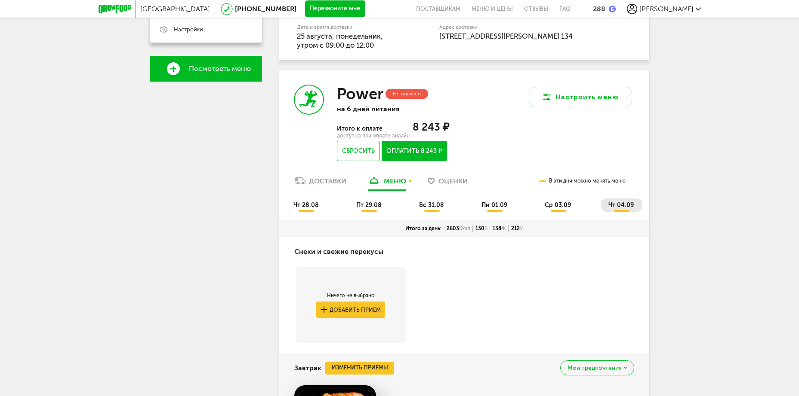
click at [321, 185] on div "Доставки" at bounding box center [327, 181] width 37 height 8
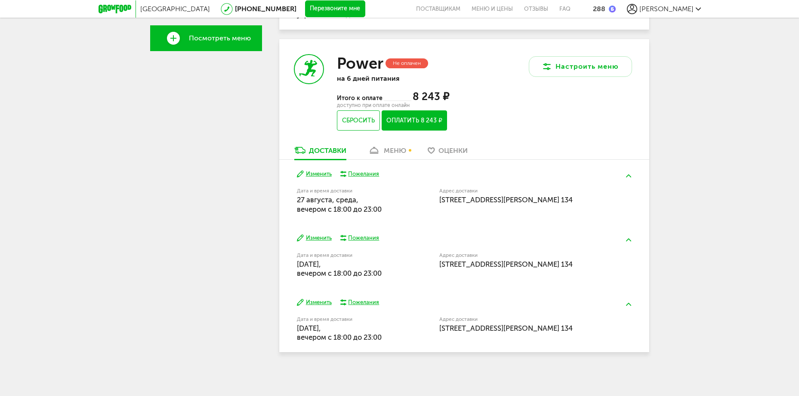
scroll to position [351, 0]
click at [232, 221] on div "[PERSON_NAME] [PHONE_NUMBER] Мои заказы Подписка Мои предпочтения Пригласить др…" at bounding box center [206, 75] width 112 height 574
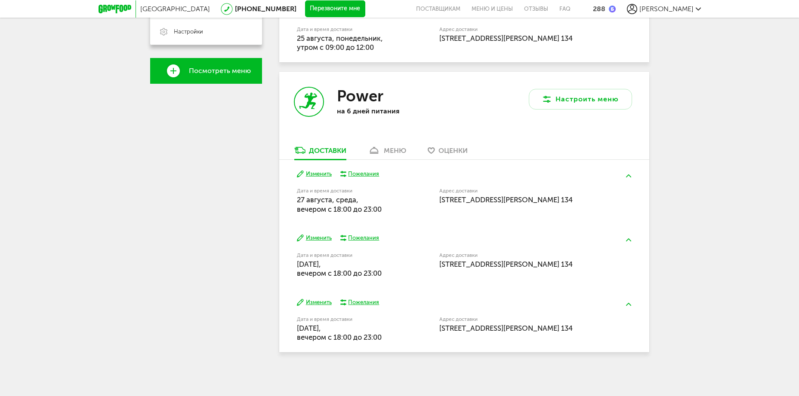
scroll to position [214, 0]
